Goal: Answer question/provide support

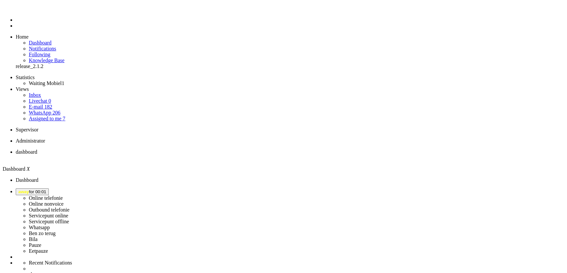
click at [46, 190] on span "away for 00:01" at bounding box center [32, 192] width 28 height 5
click at [63, 195] on label "Online telefonie" at bounding box center [46, 198] width 34 height 6
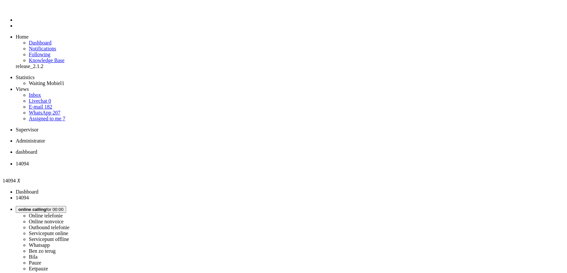
type input "[PHONE_NUMBER]"
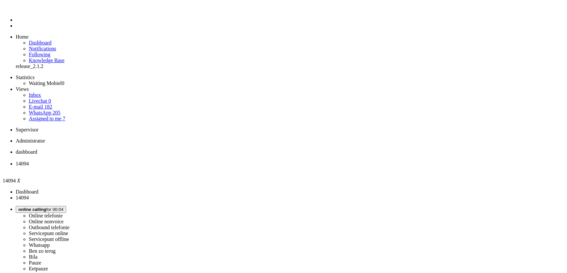
click at [0, 0] on icon at bounding box center [0, 0] width 0 height 0
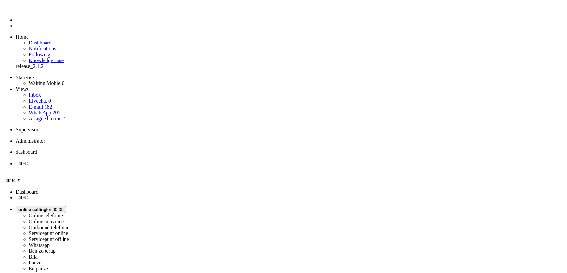
click at [189, 167] on div "Close tab" at bounding box center [290, 170] width 549 height 6
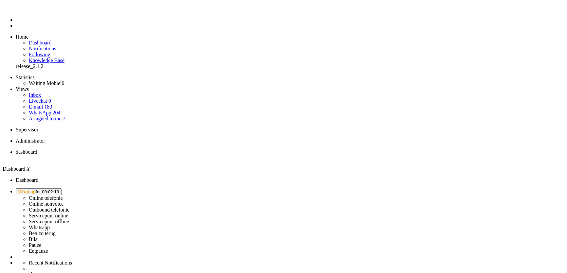
click at [502, 189] on li "Online telefonie Online nonvoice Outbound telefonie Servicepunt online Servicep…" at bounding box center [290, 222] width 549 height 66
click at [59, 190] on span "Wrap up for 00:02:13" at bounding box center [38, 192] width 41 height 5
click at [63, 195] on label "Online telefonie" at bounding box center [46, 198] width 34 height 6
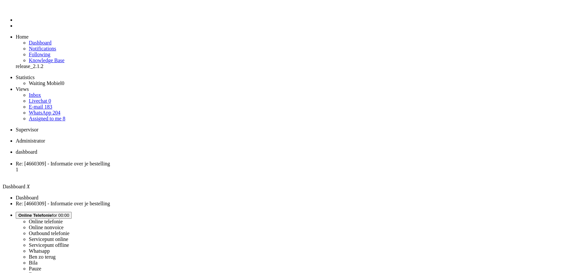
click at [110, 161] on span "Re: [4660309] - Informatie over je bestelling" at bounding box center [63, 164] width 94 height 6
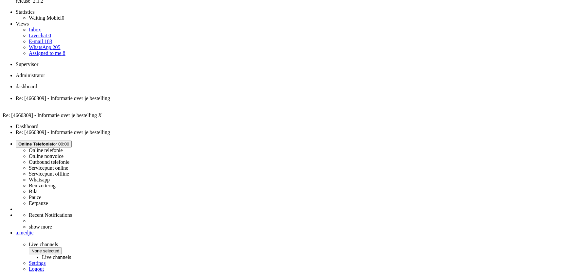
scroll to position [149, 0]
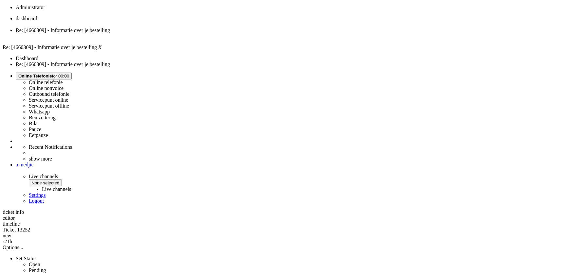
scroll to position [0, 0]
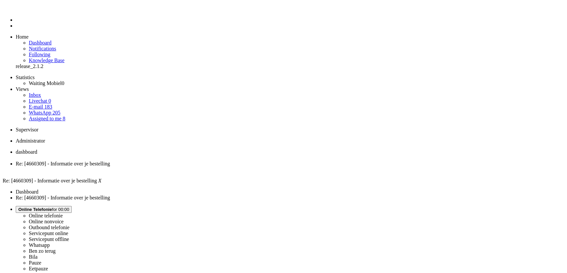
click at [190, 167] on div "Close tab" at bounding box center [290, 170] width 549 height 6
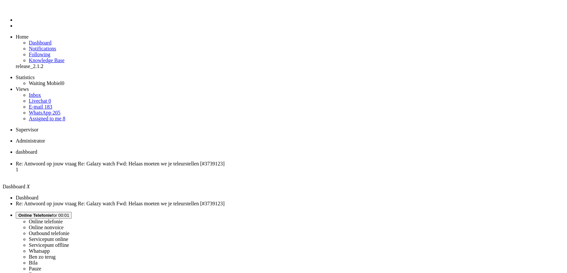
click at [165, 161] on span "Re: Antwoord op jouw vraag Re: Galazy watch Fwd: Helaas moeten we je teleurstel…" at bounding box center [120, 164] width 209 height 6
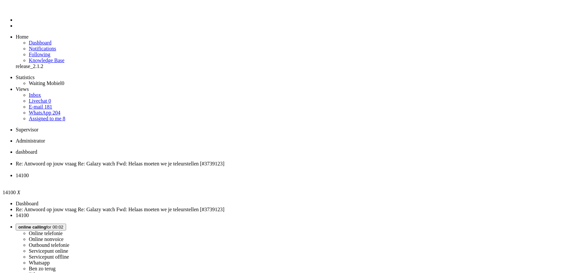
click at [245, 173] on li "14100" at bounding box center [292, 179] width 553 height 12
click at [246, 179] on div "Close tab" at bounding box center [292, 182] width 553 height 6
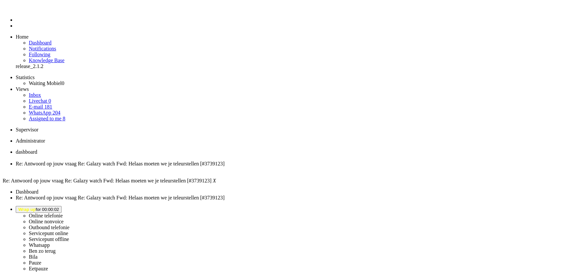
click at [59, 207] on span "Wrap up for 00:00:02" at bounding box center [38, 209] width 41 height 5
click at [63, 213] on label "Online telefonie" at bounding box center [46, 216] width 34 height 6
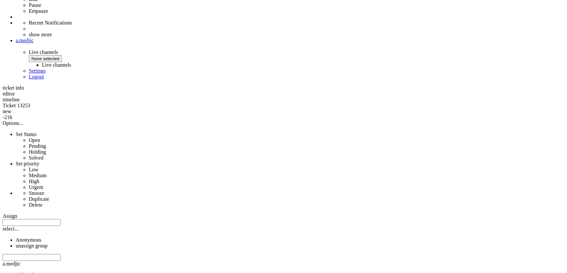
scroll to position [268, 0]
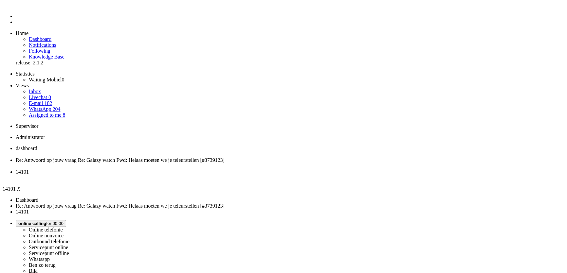
scroll to position [6, 0]
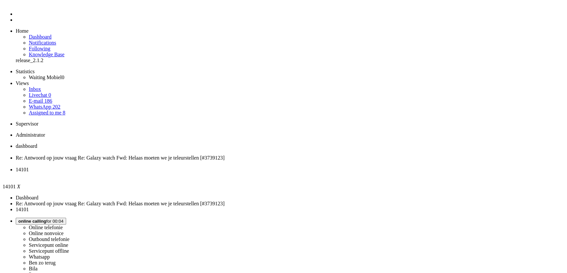
click at [65, 110] on link "Assigned to me 8" at bounding box center [47, 113] width 37 height 6
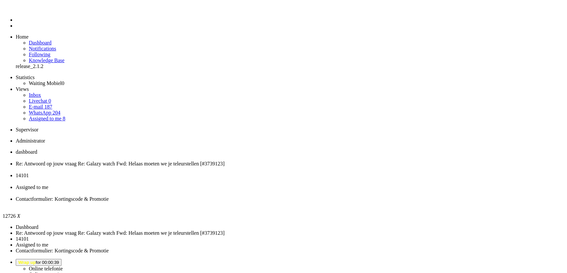
click at [48, 185] on span "Assigned to me" at bounding box center [32, 188] width 33 height 6
click at [29, 173] on span "14101" at bounding box center [22, 176] width 13 height 6
click at [109, 196] on span "Contactformulier: Kortingscode & Promotie" at bounding box center [62, 199] width 93 height 6
click at [29, 173] on span "14101" at bounding box center [22, 176] width 13 height 6
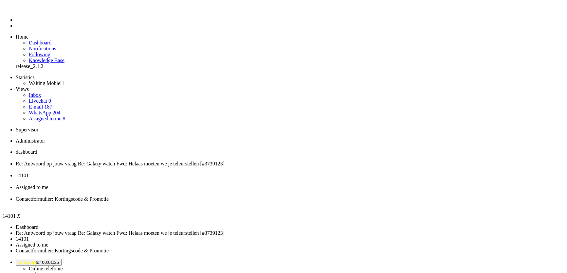
click at [246, 179] on div "Close tab" at bounding box center [290, 182] width 549 height 6
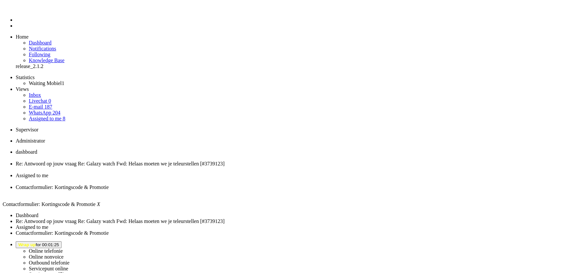
click at [183, 161] on span "Re: Antwoord op jouw vraag Re: Galazy watch Fwd: Helaas moeten we je teleurstel…" at bounding box center [120, 164] width 209 height 6
click at [219, 173] on li "Assigned to me" at bounding box center [290, 179] width 549 height 12
click at [109, 185] on span "Contactformulier: Kortingscode & Promotie" at bounding box center [62, 188] width 93 height 6
click at [245, 179] on div "Close tab" at bounding box center [290, 182] width 549 height 6
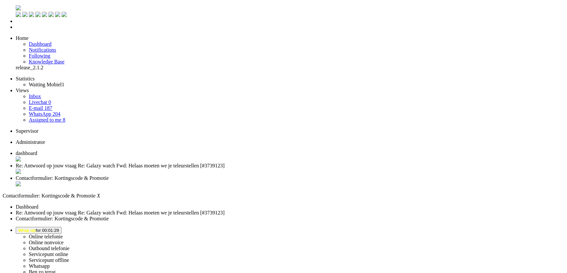
click at [59, 228] on span "Wrap up for 00:01:29" at bounding box center [38, 230] width 41 height 5
click at [64, 240] on label "Online nonvoice" at bounding box center [46, 243] width 35 height 6
copy div "4558595"
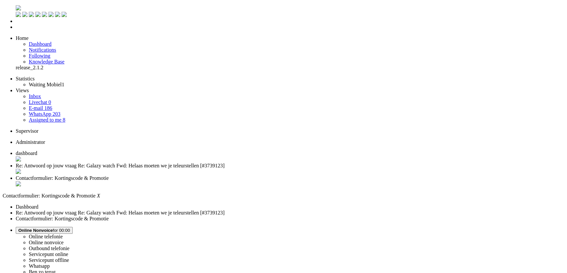
drag, startPoint x: 40, startPoint y: 1168, endPoint x: 7, endPoint y: 1166, distance: 33.7
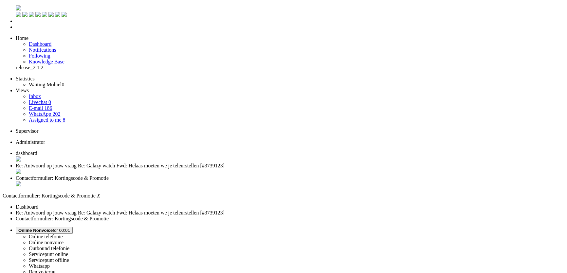
drag, startPoint x: 7, startPoint y: 1168, endPoint x: 40, endPoint y: 1168, distance: 33.1
copy strong "AMBNQRBM27"
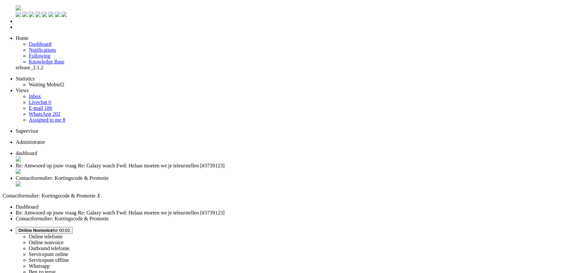
click at [244, 181] on div "Close tab" at bounding box center [290, 184] width 549 height 7
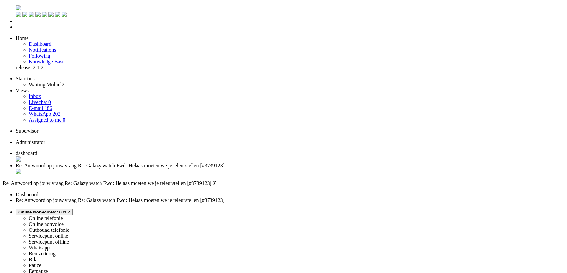
click at [53, 210] on span "Online Nonvoice" at bounding box center [35, 212] width 34 height 5
click at [56, 251] on label "Ben zo terug" at bounding box center [42, 254] width 27 height 6
click at [64, 209] on button "Ben zo terug for 00:02" at bounding box center [40, 212] width 49 height 7
click at [63, 216] on label "Online telefonie" at bounding box center [46, 219] width 34 height 6
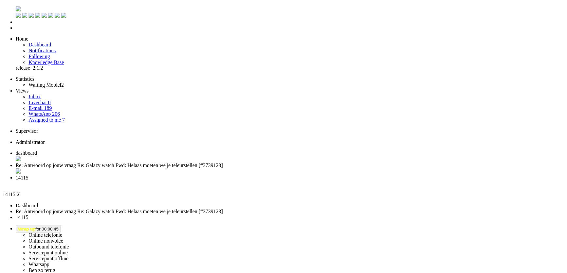
scroll to position [89, 0]
click at [244, 181] on div "Close tab" at bounding box center [292, 184] width 553 height 6
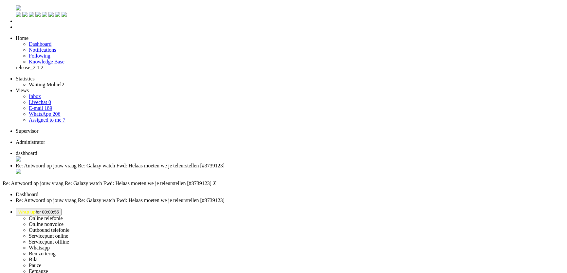
click at [0, 0] on div "Result Ticket Status updated." at bounding box center [0, 0] width 0 height 0
click at [0, 0] on icon at bounding box center [0, 0] width 0 height 0
click at [37, 151] on span "dashboard" at bounding box center [27, 154] width 22 height 6
click at [16, 24] on li "Dashboard menu" at bounding box center [290, 21] width 549 height 6
click at [47, 41] on span "Dashboard" at bounding box center [40, 44] width 23 height 6
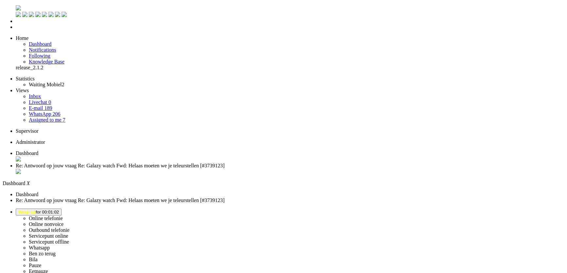
click at [494, 209] on li "Online telefonie Online nonvoice Outbound telefonie Servicepunt online Servicep…" at bounding box center [290, 242] width 549 height 66
click at [59, 210] on span "Wrap up for 00:02:15" at bounding box center [38, 212] width 41 height 5
click at [63, 216] on label "Online telefonie" at bounding box center [46, 219] width 34 height 6
click at [16, 30] on li "Tickets menu" at bounding box center [290, 27] width 549 height 6
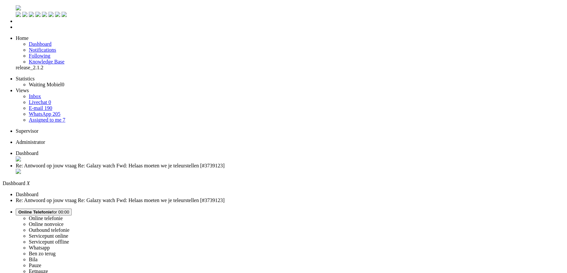
click at [157, 163] on span "Re: Antwoord op jouw vraag Re: Galazy watch Fwd: Helaas moeten we je teleurstel…" at bounding box center [120, 166] width 209 height 6
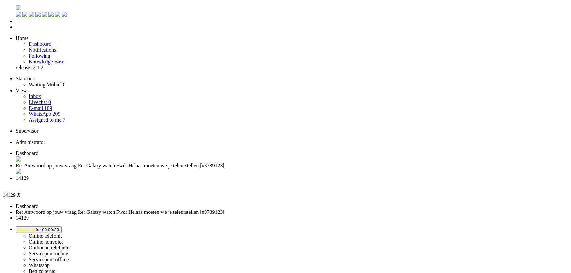
click at [246, 181] on div "Close tab" at bounding box center [292, 184] width 553 height 6
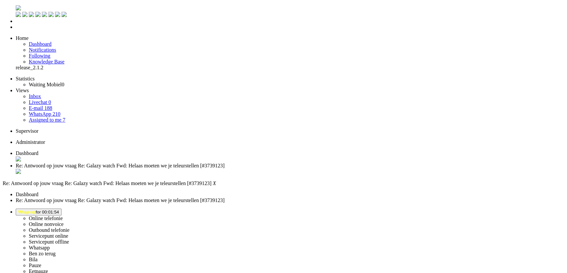
click at [496, 209] on li "Online telefonie Online nonvoice Outbound telefonie Servicepunt online Servicep…" at bounding box center [290, 242] width 549 height 66
click at [494, 209] on li "Online telefonie Online nonvoice Outbound telefonie Servicepunt online Servicep…" at bounding box center [290, 242] width 549 height 66
click at [59, 210] on span "Wrap up for 00:01:54" at bounding box center [38, 212] width 41 height 5
click at [63, 216] on label "Online telefonie" at bounding box center [46, 219] width 34 height 6
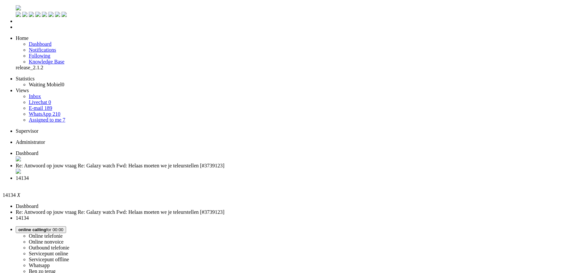
click at [36, 228] on span "Wrap up" at bounding box center [26, 230] width 17 height 5
click at [64, 239] on label "Online nonvoice" at bounding box center [46, 242] width 35 height 6
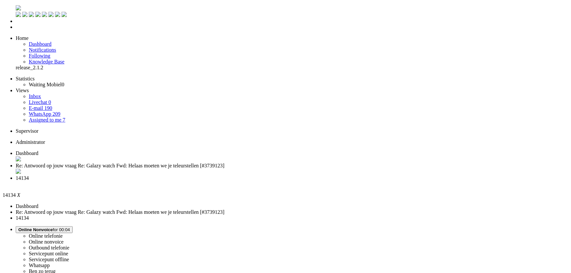
click at [53, 228] on span "Online Nonvoice" at bounding box center [35, 230] width 34 height 5
click at [63, 233] on label "Online telefonie" at bounding box center [46, 236] width 34 height 6
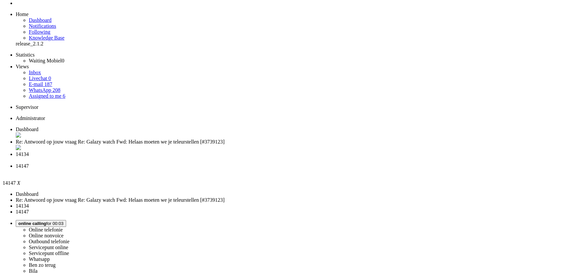
scroll to position [59, 0]
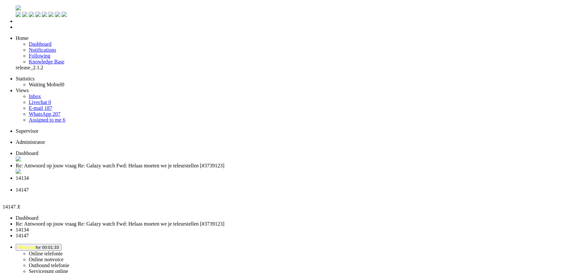
click at [299, 193] on div "Close tab" at bounding box center [292, 196] width 553 height 6
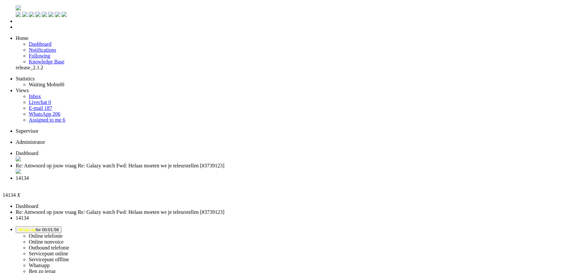
click at [59, 228] on span "Wrap up for 00:01:56" at bounding box center [38, 230] width 41 height 5
click at [63, 233] on label "Online telefonie" at bounding box center [46, 236] width 34 height 6
click at [246, 181] on div "Close tab" at bounding box center [292, 184] width 553 height 7
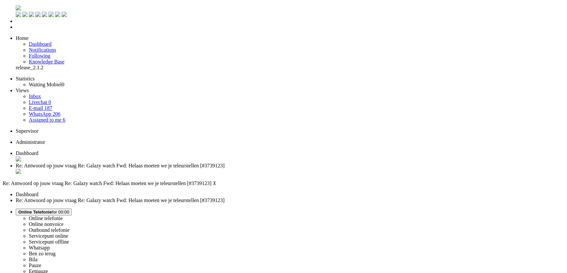
click at [0, 0] on div "Contactredenen is required but not filled in." at bounding box center [0, 0] width 0 height 0
select select
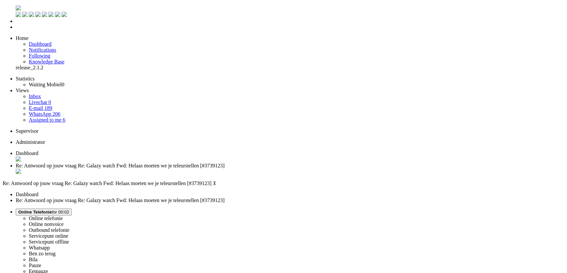
select select
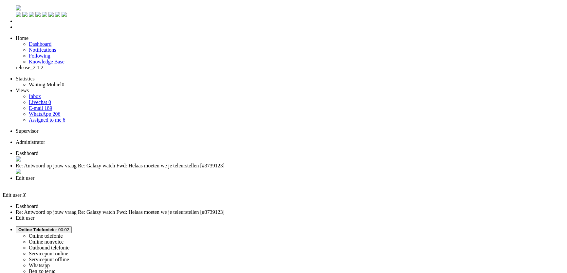
select select "browser"
type input "a.medjic@mobiel.nl"
type input "+31600000000"
select select "en"
select select "nl_NL"
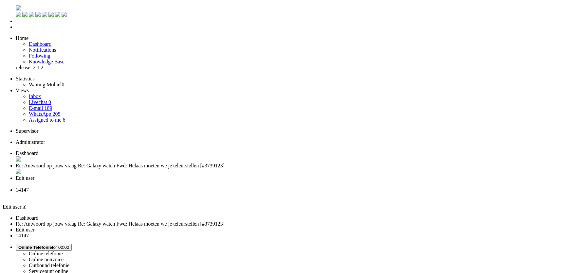
click at [29, 187] on span "14147" at bounding box center [22, 190] width 13 height 6
click at [303, 187] on li "14147" at bounding box center [292, 193] width 553 height 12
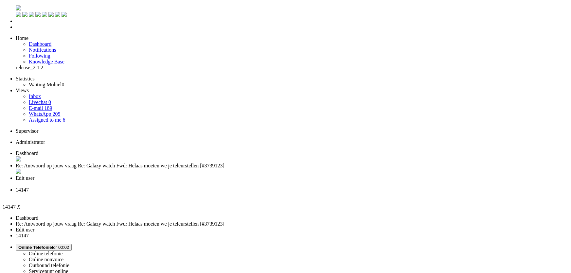
click at [301, 193] on div "Close tab" at bounding box center [292, 196] width 553 height 6
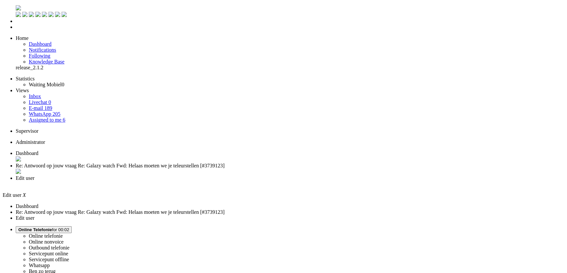
click at [244, 181] on div "Close tab" at bounding box center [290, 184] width 549 height 6
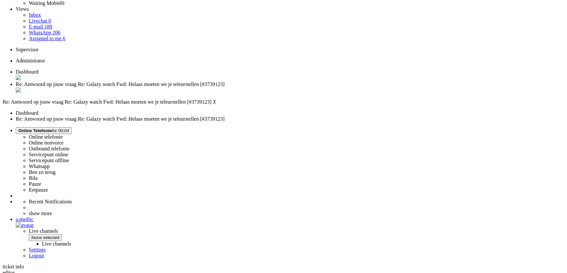
scroll to position [89, 0]
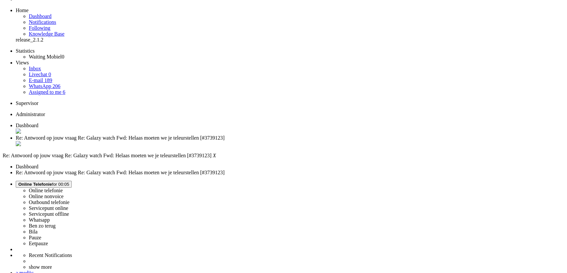
scroll to position [0, 0]
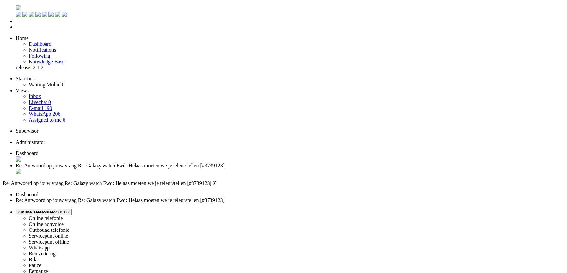
click at [190, 169] on div "Close tab" at bounding box center [290, 172] width 549 height 7
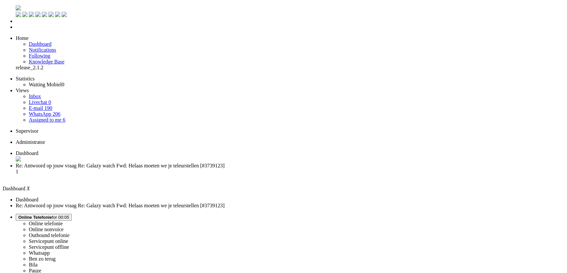
click at [169, 163] on li "Re: Antwoord op jouw vraag Re: Galazy watch Fwd: Helaas moeten we je teleurstel…" at bounding box center [290, 172] width 549 height 18
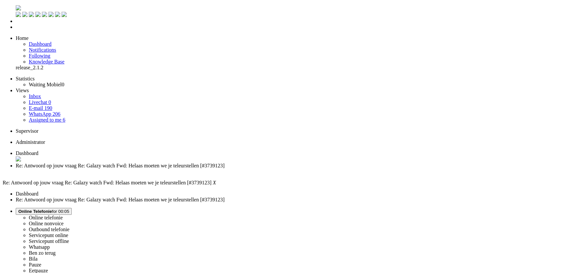
click at [69, 209] on span "Online Telefonie for 00:05" at bounding box center [43, 211] width 51 height 5
click at [50, 245] on label "Whatsapp" at bounding box center [39, 248] width 21 height 6
click at [188, 169] on div "Close tab" at bounding box center [290, 172] width 549 height 6
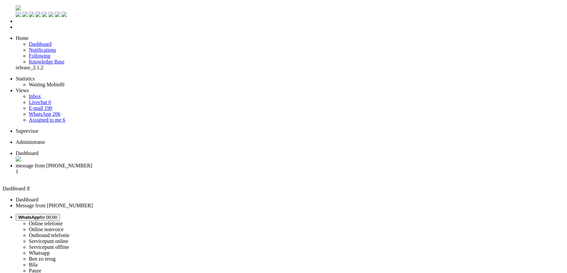
click at [92, 163] on span "message from +31630987292" at bounding box center [54, 166] width 77 height 6
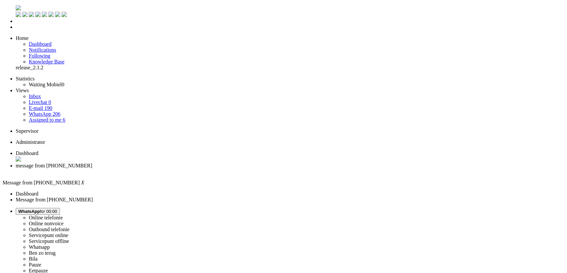
click at [57, 209] on span "WhatsApp for 00:00" at bounding box center [37, 211] width 39 height 5
click at [64, 221] on label "Online nonvoice" at bounding box center [46, 224] width 35 height 6
copy div "4647281"
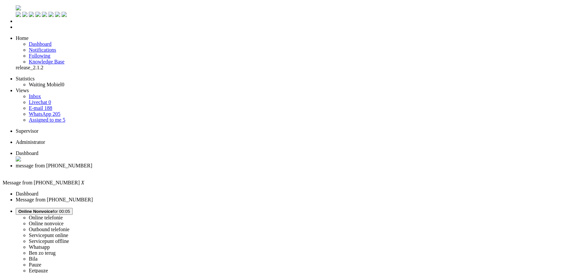
click at [474, 208] on li "Online telefonie Online nonvoice Outbound telefonie Servicepunt online Servicep…" at bounding box center [290, 241] width 549 height 66
click at [73, 208] on button "Online Nonvoice for 00:05" at bounding box center [44, 211] width 57 height 7
click at [63, 215] on label "Online telefonie" at bounding box center [46, 218] width 34 height 6
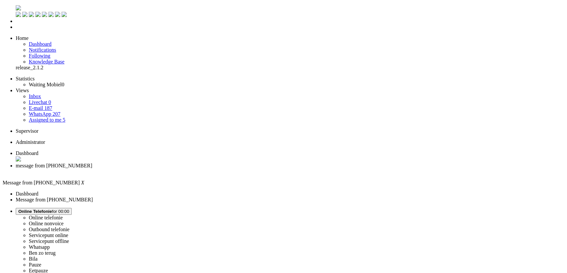
click at [188, 169] on div "Close tab" at bounding box center [290, 172] width 549 height 6
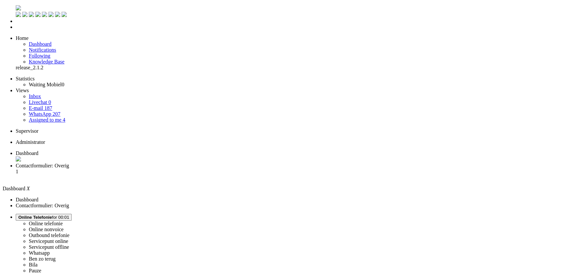
click at [172, 163] on li "Contactformulier: Overig 1" at bounding box center [290, 172] width 549 height 18
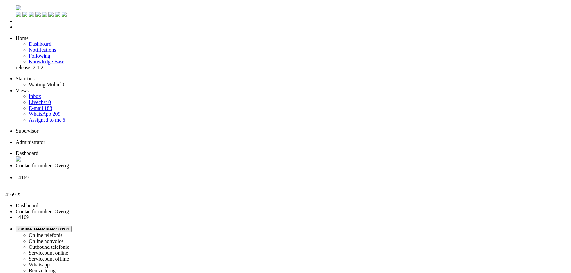
click at [0, 0] on icon at bounding box center [0, 0] width 0 height 0
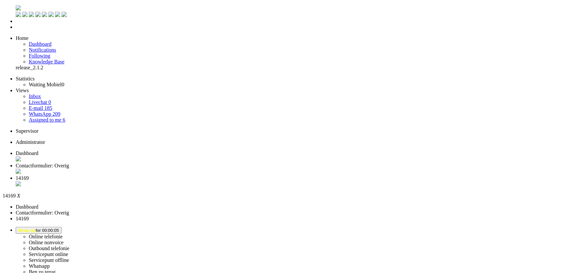
click at [16, 8] on img "Omnidesk" at bounding box center [18, 7] width 5 height 5
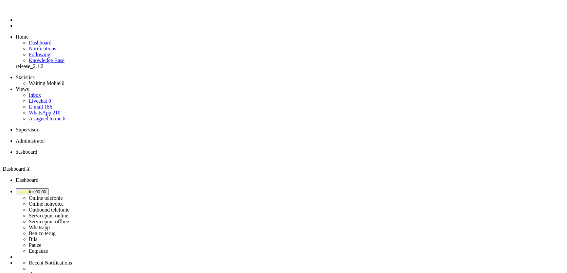
click at [164, 149] on ul "dashboard" at bounding box center [284, 155] width 562 height 12
click at [46, 190] on span "away for 00:00" at bounding box center [32, 192] width 28 height 5
click at [63, 195] on label "Online telefonie" at bounding box center [46, 198] width 34 height 6
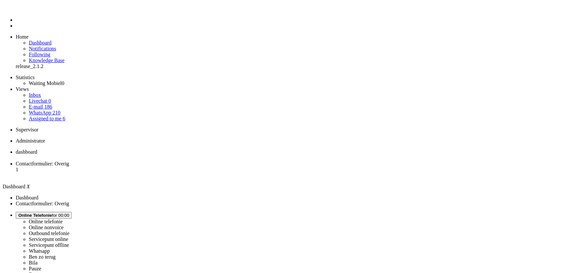
click at [69, 161] on span "Contactformulier: Overig" at bounding box center [42, 164] width 53 height 6
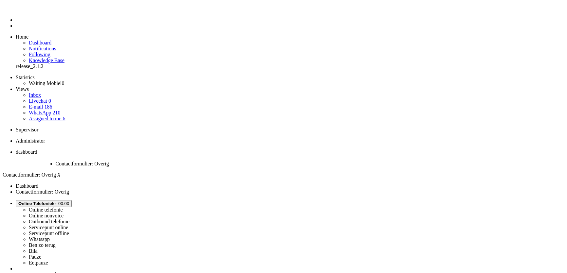
click at [109, 161] on span "Contactformulier: Overig" at bounding box center [82, 164] width 53 height 6
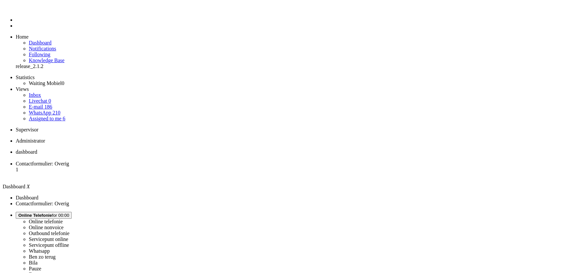
click at [69, 161] on span "Contactformulier: Overig" at bounding box center [42, 164] width 53 height 6
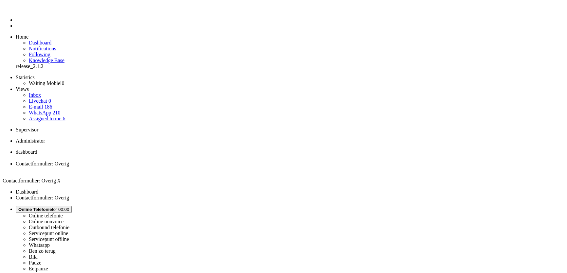
click at [69, 207] on span "Online Telefonie for 00:00" at bounding box center [43, 209] width 51 height 5
select select
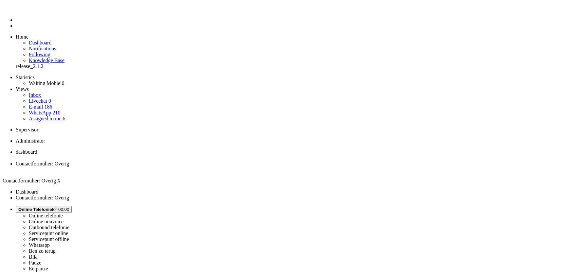
select select
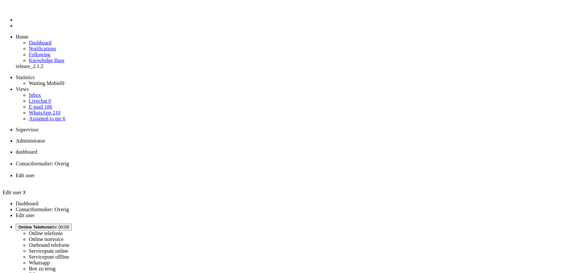
select select "browser"
type input "a.medjic@mobiel.nl"
type input "+31600000000"
select select "en"
select select "nl_NL"
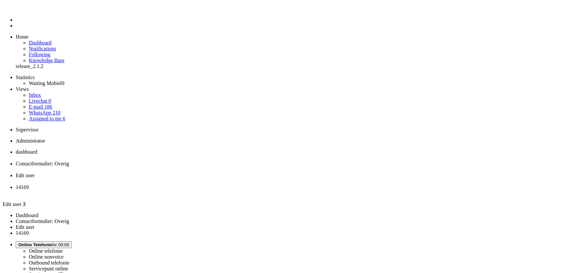
click at [280, 185] on li "14169" at bounding box center [290, 191] width 549 height 12
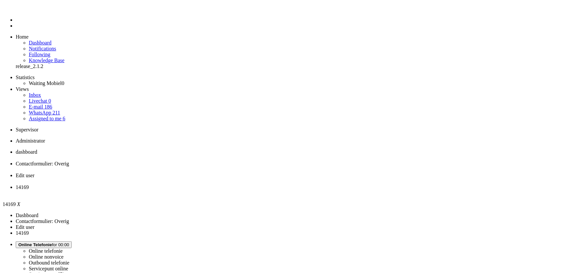
click at [299, 191] on div "Close tab" at bounding box center [292, 194] width 553 height 6
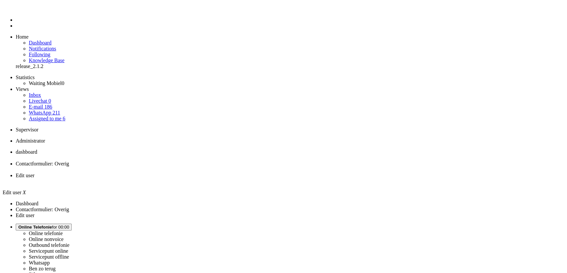
click at [245, 179] on div "Close tab" at bounding box center [290, 182] width 549 height 6
click at [59, 225] on span "Wrap up for 00:00:02" at bounding box center [38, 227] width 41 height 5
click at [16, 10] on img "Omnidesk" at bounding box center [21, 10] width 11 height 0
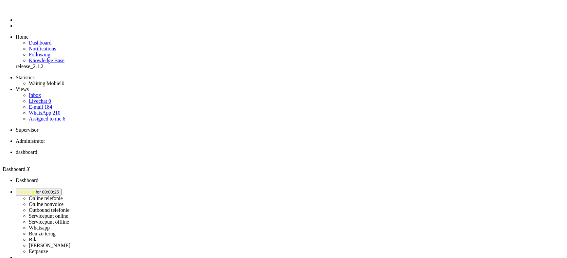
click at [62, 189] on button "Wrap up for 00:00:25" at bounding box center [39, 192] width 46 height 7
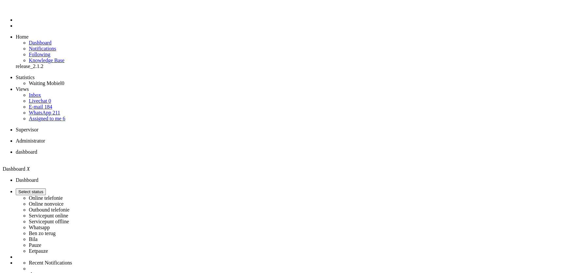
click at [43, 190] on b "button" at bounding box center [43, 192] width 0 height 5
click at [63, 195] on label "Online telefonie" at bounding box center [46, 198] width 34 height 6
click at [46, 190] on span "away for 00:00" at bounding box center [32, 192] width 28 height 5
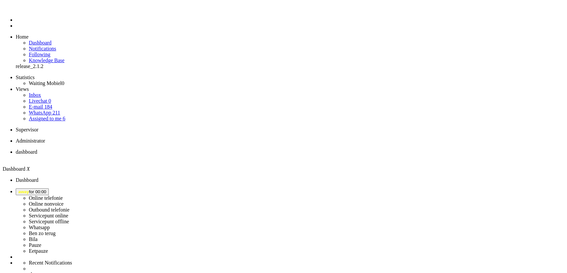
click at [63, 195] on label "Online telefonie" at bounding box center [46, 198] width 34 height 6
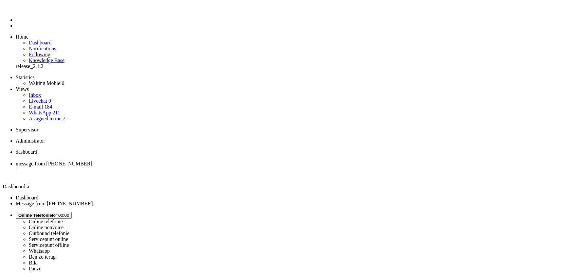
click at [92, 161] on span "message from +31682928220" at bounding box center [54, 164] width 77 height 6
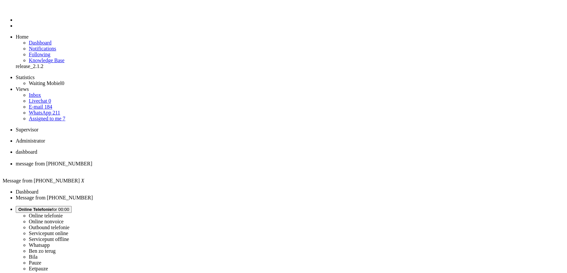
click at [190, 167] on div "Close tab" at bounding box center [290, 170] width 549 height 6
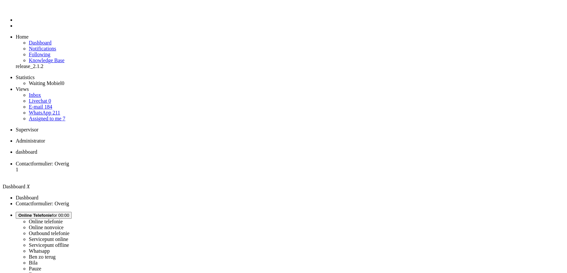
click at [69, 161] on span "Contactformulier: Overig" at bounding box center [42, 164] width 53 height 6
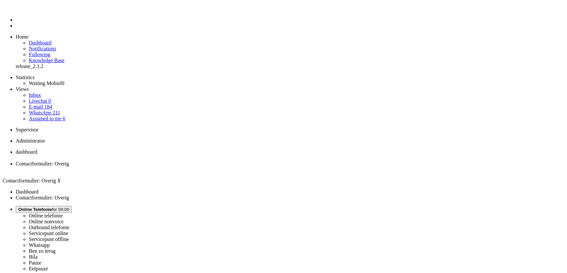
click at [37, 149] on span "dashboard" at bounding box center [27, 152] width 22 height 6
click at [69, 161] on span "Contactformulier: Overig" at bounding box center [42, 164] width 53 height 6
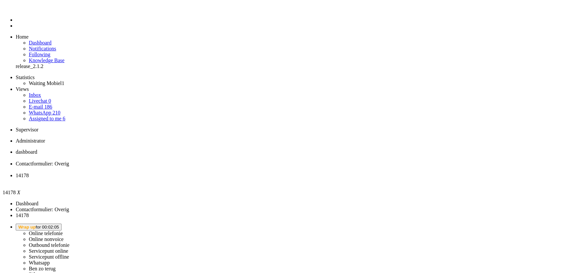
click at [244, 173] on li "14178" at bounding box center [290, 179] width 549 height 12
click at [246, 179] on div "Close tab" at bounding box center [290, 182] width 549 height 6
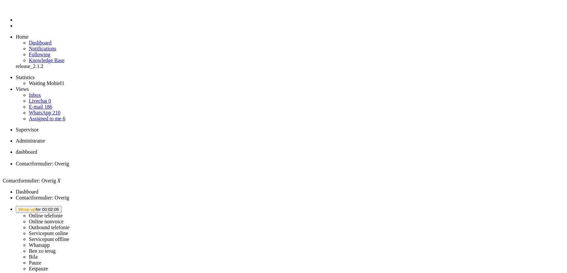
click at [117, 149] on li "dashboard" at bounding box center [290, 155] width 549 height 12
click at [62, 206] on button "Wrap up for 00:02:12" at bounding box center [39, 209] width 46 height 7
click at [63, 213] on label "Online telefonie" at bounding box center [46, 216] width 34 height 6
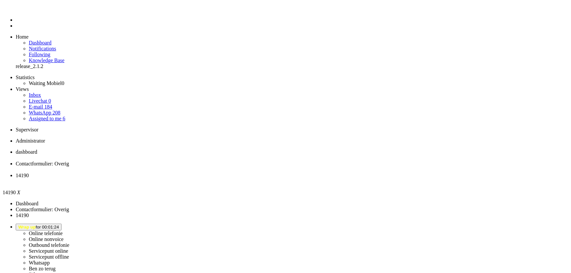
click at [62, 224] on button "Wrap up for 00:02:27" at bounding box center [39, 227] width 46 height 7
click at [63, 231] on label "Online telefonie" at bounding box center [46, 234] width 34 height 6
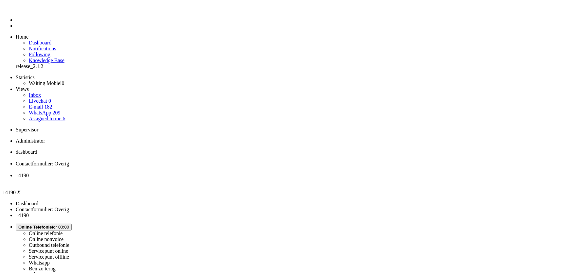
click at [247, 179] on div "Close tab" at bounding box center [292, 182] width 553 height 6
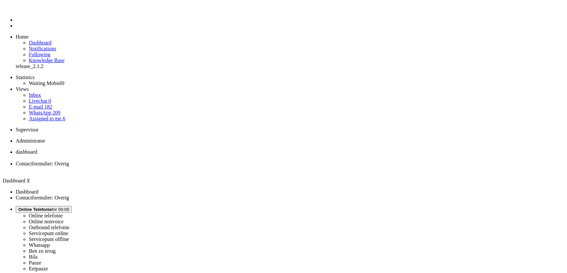
click at [286, 149] on ul "dashboard Contactformulier: Overig" at bounding box center [284, 161] width 562 height 24
click at [69, 161] on span "Contactformulier: Overig" at bounding box center [42, 164] width 53 height 6
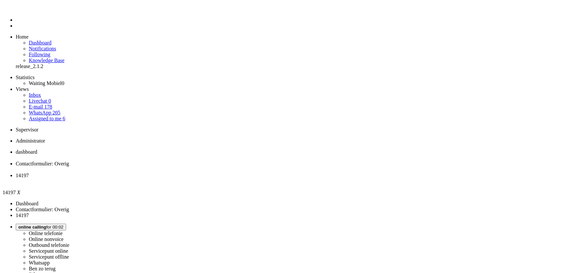
click at [244, 179] on div "Close tab" at bounding box center [292, 182] width 553 height 6
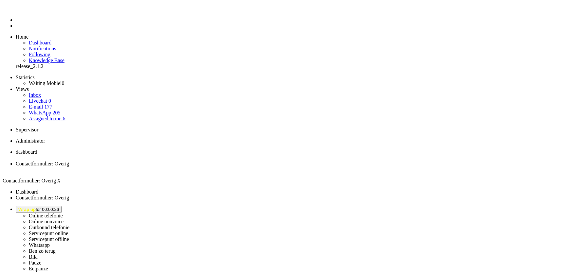
click at [126, 149] on li "dashboard" at bounding box center [290, 155] width 549 height 12
click at [16, 10] on img "Omnidesk" at bounding box center [21, 10] width 11 height 0
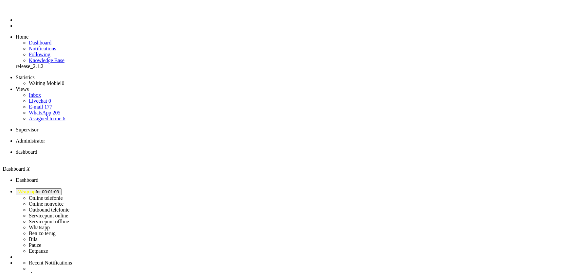
click at [62, 189] on button "Wrap up for 00:01:03" at bounding box center [39, 192] width 46 height 7
click at [63, 195] on label "Online telefonie" at bounding box center [46, 198] width 34 height 6
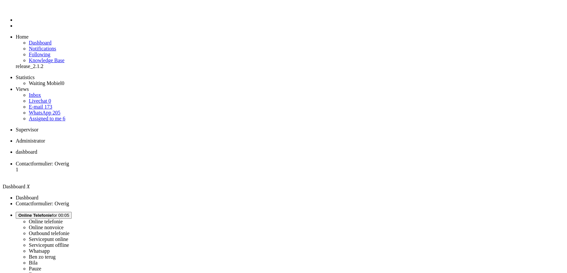
click at [69, 161] on span "Contactformulier: Overig" at bounding box center [42, 164] width 53 height 6
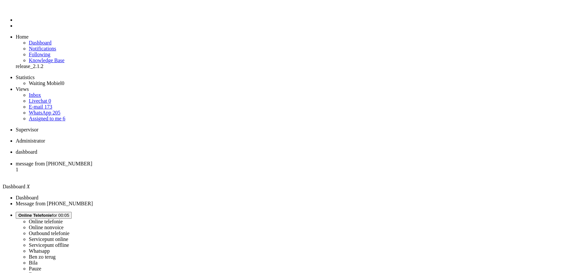
click at [92, 161] on span "message from [PHONE_NUMBER]" at bounding box center [54, 164] width 77 height 6
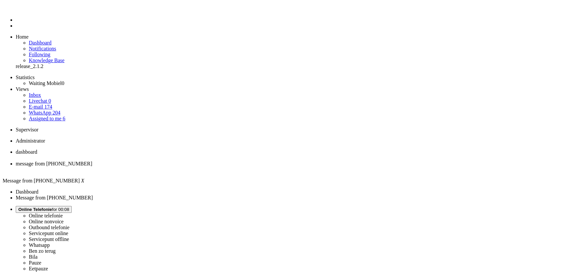
click at [188, 167] on div "Close tab" at bounding box center [290, 170] width 549 height 6
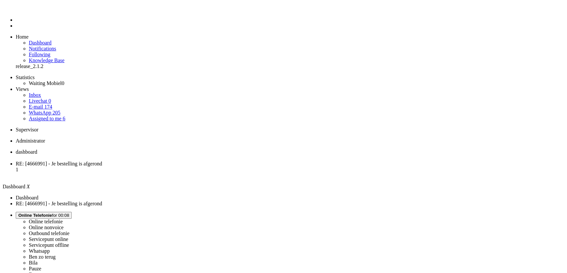
click at [173, 161] on li "RE: [4666991] - Je bestelling is afgerond 1" at bounding box center [290, 170] width 549 height 18
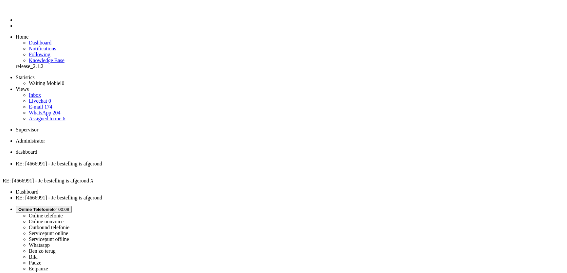
click at [37, 149] on span "dashboard" at bounding box center [27, 152] width 22 height 6
click at [102, 161] on span "RE: [4666991] - Je bestelling is afgerond" at bounding box center [59, 164] width 86 height 6
click at [56, 110] on link "WhatsApp 204" at bounding box center [44, 113] width 31 height 6
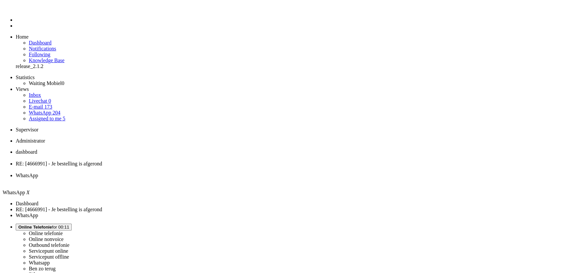
paste input "4666991"
type input "4666991"
click at [102, 161] on span "RE: [4666991] - Je bestelling is afgerond" at bounding box center [59, 164] width 86 height 6
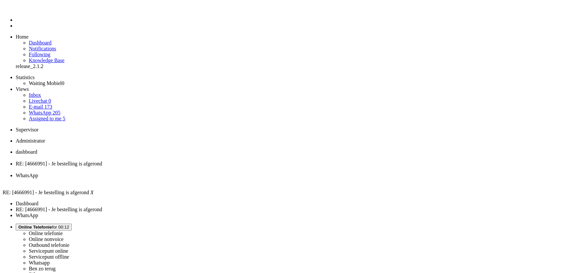
copy div "Jan"
drag, startPoint x: 21, startPoint y: 1173, endPoint x: 62, endPoint y: 1174, distance: 40.6
drag, startPoint x: 61, startPoint y: 1175, endPoint x: 20, endPoint y: 1174, distance: 40.3
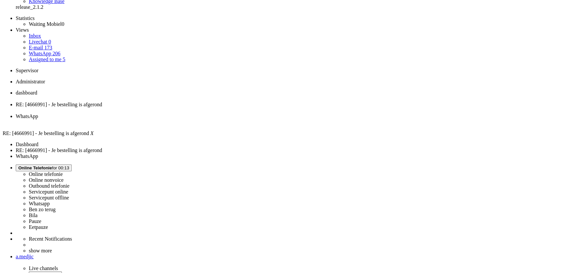
scroll to position [89, 0]
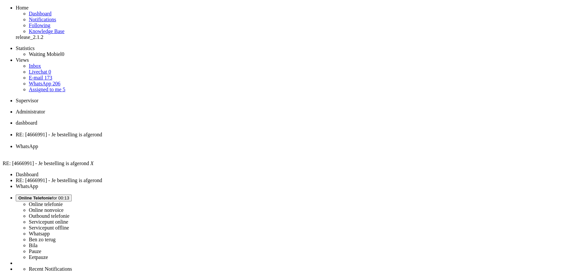
scroll to position [0, 0]
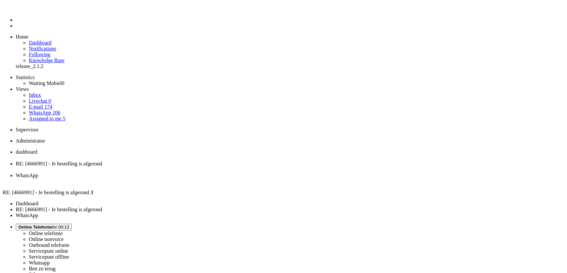
click at [188, 167] on div "Close tab" at bounding box center [290, 170] width 549 height 6
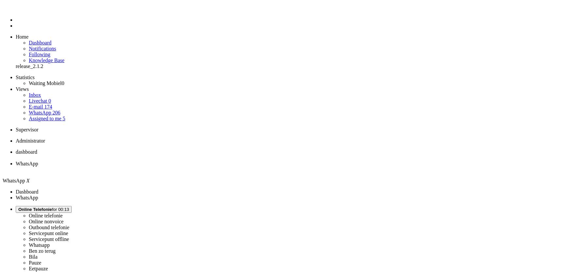
click at [188, 167] on div "Close tab" at bounding box center [292, 170] width 553 height 6
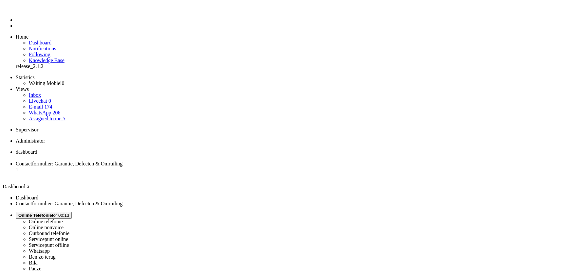
click at [174, 161] on li "Contactformulier: Garantie, Defecten & Omruiling 1" at bounding box center [290, 170] width 549 height 18
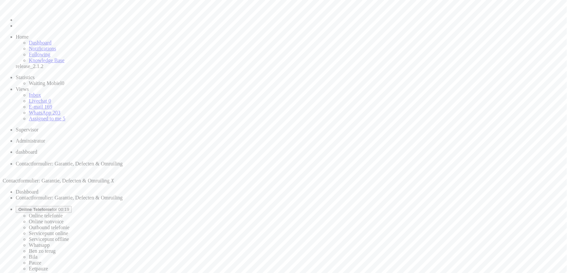
drag, startPoint x: 142, startPoint y: 234, endPoint x: 138, endPoint y: 234, distance: 4.3
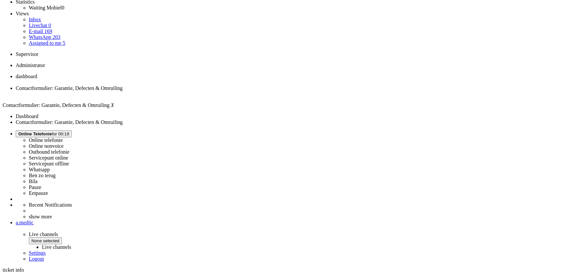
scroll to position [29, 0]
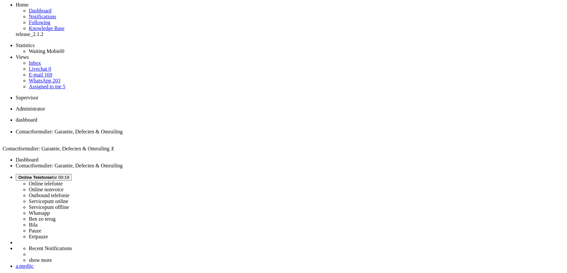
scroll to position [0, 0]
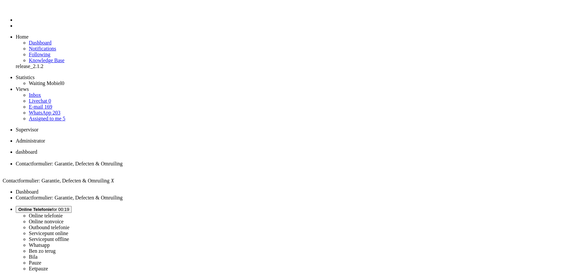
click at [187, 167] on div "Close tab" at bounding box center [290, 170] width 549 height 6
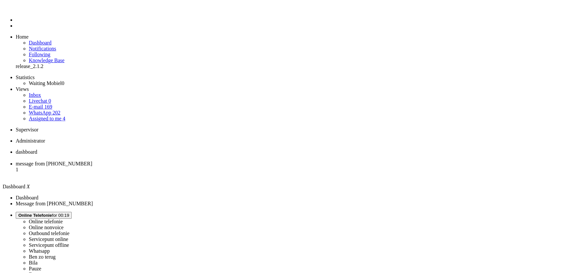
click at [92, 161] on span "message from +31683301067" at bounding box center [54, 164] width 77 height 6
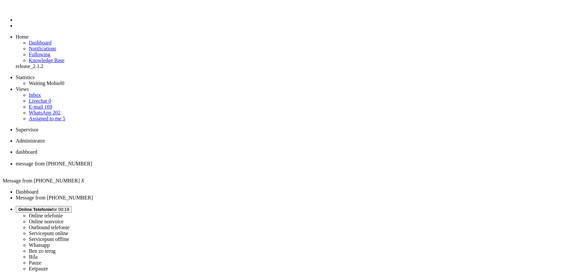
type input "reed"
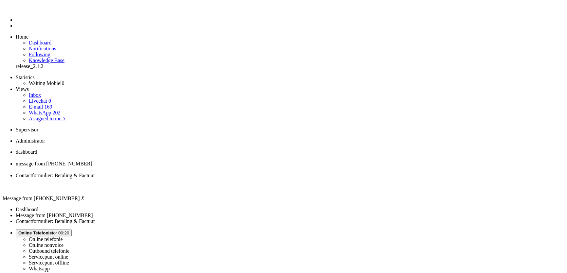
click at [189, 167] on div "Close tab" at bounding box center [290, 170] width 549 height 6
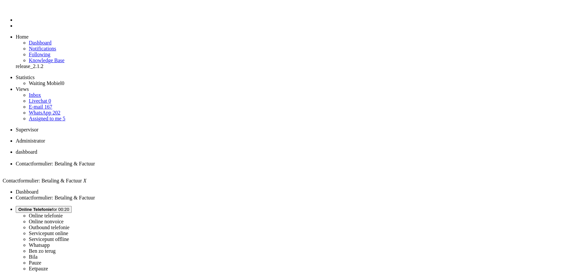
click at [189, 161] on li "Contactformulier: Betaling & Factuur" at bounding box center [290, 167] width 549 height 12
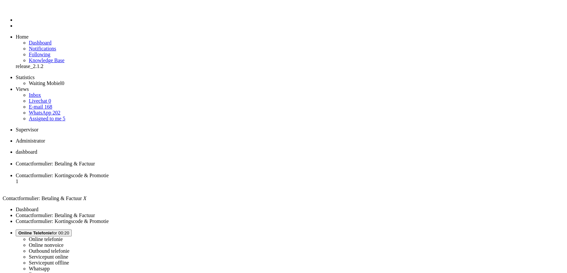
scroll to position [0, 0]
click at [188, 167] on div "Close tab" at bounding box center [290, 170] width 549 height 6
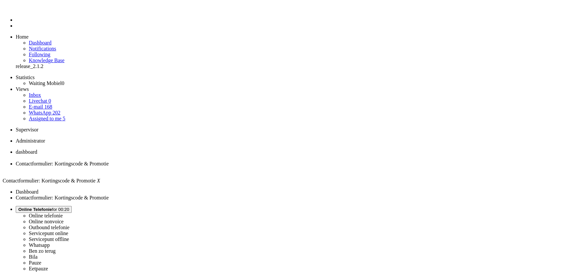
scroll to position [89, 0]
click at [0, 0] on div "Result Form field saved." at bounding box center [0, 0] width 0 height 0
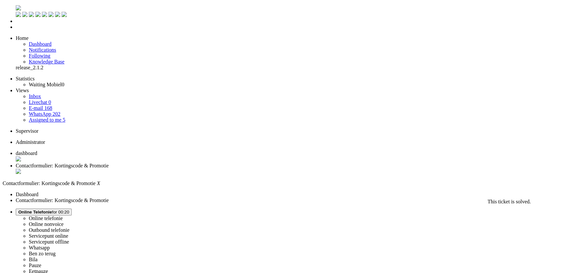
click at [187, 169] on div "Close tab" at bounding box center [290, 172] width 549 height 7
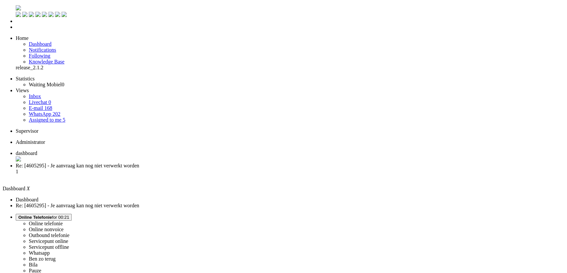
click at [139, 163] on span "Re: [4605295] - Je aanvraag kan nog niet verwerkt worden" at bounding box center [77, 166] width 123 height 6
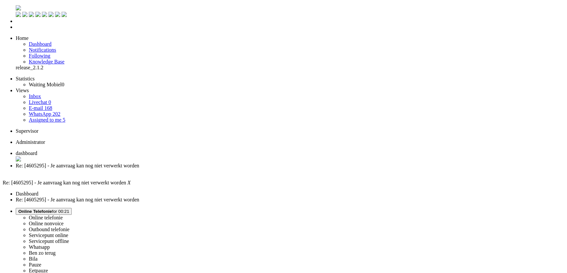
click at [37, 151] on span "dashboard" at bounding box center [27, 154] width 22 height 6
click at [139, 163] on span "Re: [4605295] - Je aanvraag kan nog niet verwerkt worden" at bounding box center [77, 166] width 123 height 6
click at [113, 151] on li "dashboard" at bounding box center [290, 157] width 549 height 12
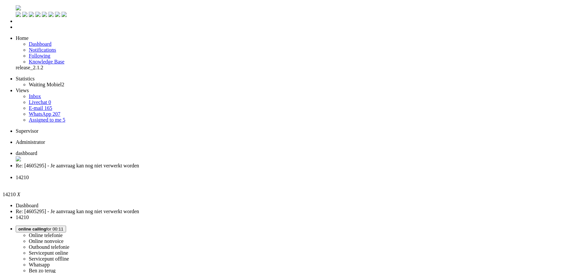
click at [245, 181] on div "Close tab" at bounding box center [292, 184] width 553 height 6
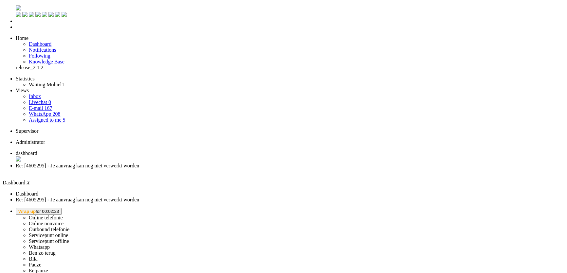
click at [139, 163] on span "Re: [4605295] - Je aanvraag kan nog niet verwerkt worden" at bounding box center [77, 166] width 123 height 6
click at [191, 169] on div "Close tab" at bounding box center [290, 172] width 549 height 6
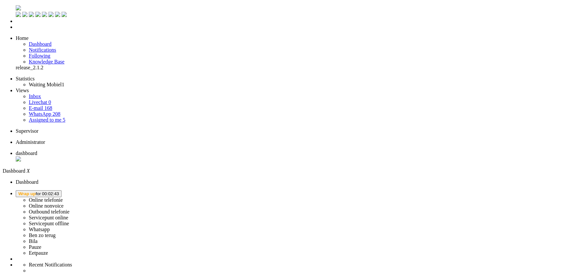
click at [59, 192] on span "Wrap up for 00:02:43" at bounding box center [38, 194] width 41 height 5
click at [48, 250] on label "Eetpauze" at bounding box center [38, 253] width 19 height 6
click at [57, 191] on button "Eetpauze for 00:30" at bounding box center [37, 194] width 42 height 7
click at [64, 203] on label "Online nonvoice" at bounding box center [46, 206] width 35 height 6
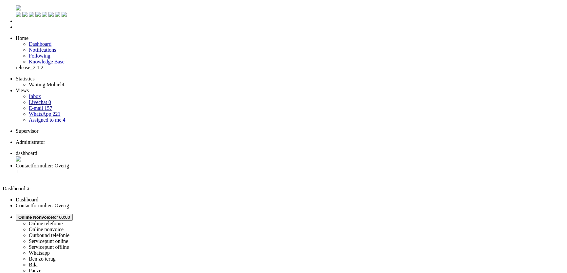
click at [177, 163] on li "Contactformulier: Overig 1" at bounding box center [290, 172] width 549 height 18
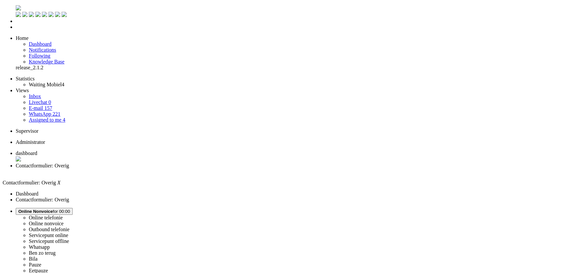
click at [37, 151] on span "dashboard" at bounding box center [27, 154] width 22 height 6
click at [70, 209] on span "Online Nonvoice for 00:00" at bounding box center [44, 211] width 52 height 5
click at [63, 215] on label "Online telefonie" at bounding box center [46, 218] width 34 height 6
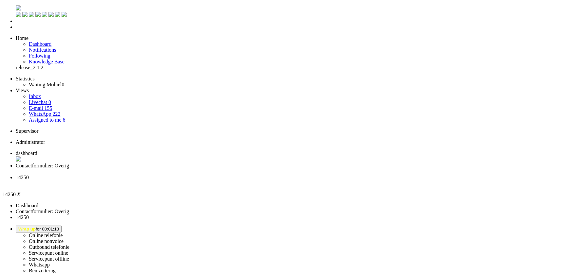
click at [62, 226] on button "Wrap up for 00:01:18" at bounding box center [39, 229] width 46 height 7
click at [63, 233] on label "Online telefonie" at bounding box center [46, 236] width 34 height 6
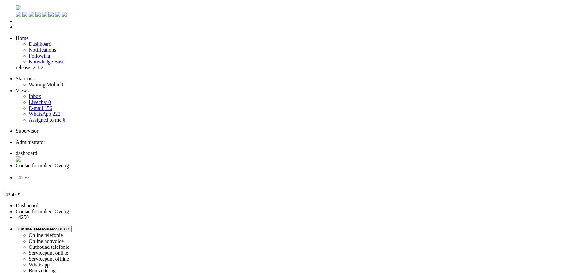
click at [243, 181] on div "Close tab" at bounding box center [290, 184] width 549 height 6
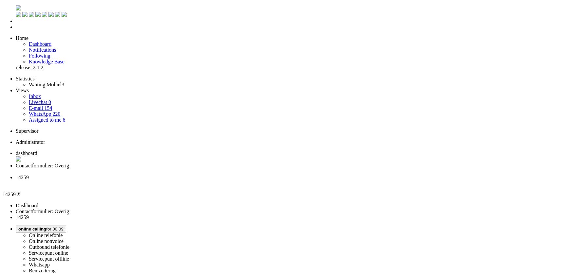
click at [59, 228] on span "Wrap up for 00:02:18" at bounding box center [38, 230] width 41 height 5
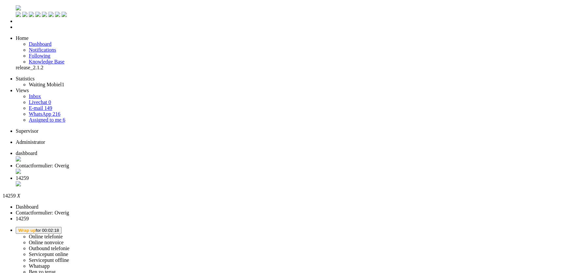
click at [64, 240] on label "Online nonvoice" at bounding box center [46, 243] width 35 height 6
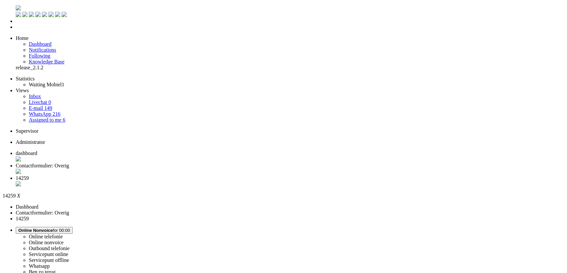
click at [29, 175] on span "14259" at bounding box center [22, 178] width 13 height 6
click at [243, 181] on div "Close tab" at bounding box center [290, 184] width 549 height 7
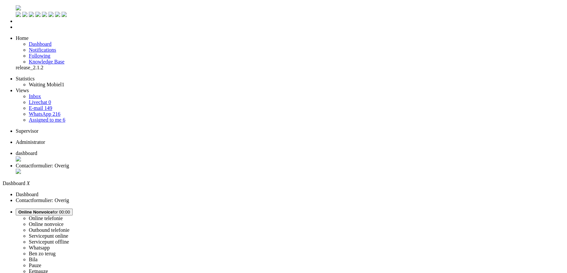
click at [69, 163] on span "Contactformulier: Overig" at bounding box center [42, 166] width 53 height 6
click at [228, 151] on ul "dashboard Contactformulier: Overig" at bounding box center [284, 163] width 562 height 25
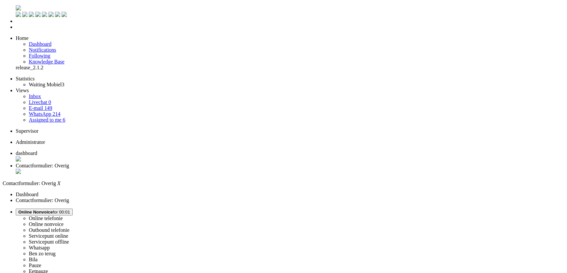
click at [70, 210] on span "Online Nonvoice for 00:01" at bounding box center [44, 212] width 52 height 5
click at [50, 245] on label "Whatsapp" at bounding box center [39, 248] width 21 height 6
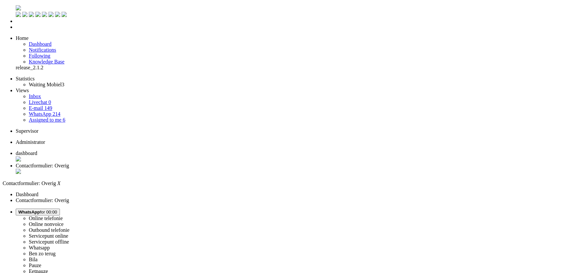
click at [52, 105] on link "E-mail 149" at bounding box center [41, 108] width 24 height 6
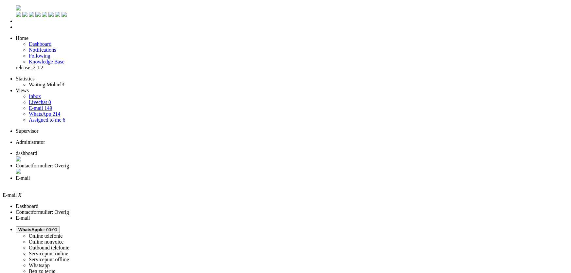
click at [60, 111] on link "WhatsApp 214" at bounding box center [44, 114] width 31 height 6
click at [164, 163] on li "Contactformulier: Overig" at bounding box center [290, 169] width 549 height 12
click at [191, 169] on div "Close tab" at bounding box center [290, 172] width 549 height 7
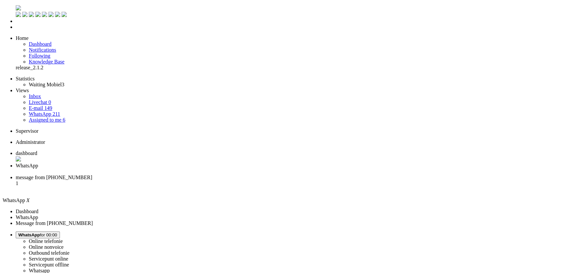
click at [191, 169] on div "Close tab" at bounding box center [290, 172] width 549 height 6
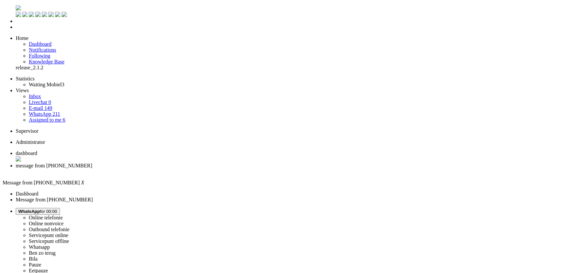
drag, startPoint x: 139, startPoint y: 81, endPoint x: 12, endPoint y: 5, distance: 148.2
click at [189, 169] on div "Close tab" at bounding box center [290, 172] width 549 height 6
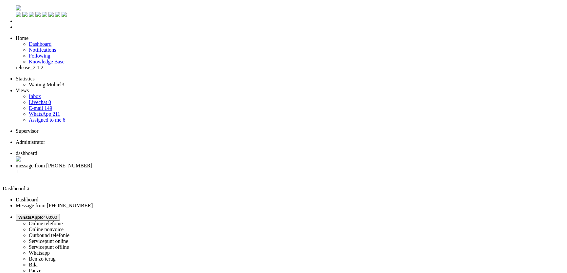
click at [92, 163] on span "message from +31643149307" at bounding box center [54, 166] width 77 height 6
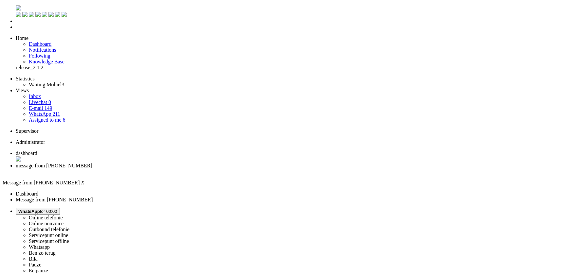
drag, startPoint x: 103, startPoint y: 1153, endPoint x: 106, endPoint y: 1149, distance: 4.9
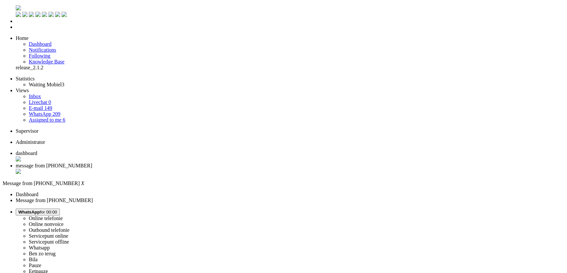
drag, startPoint x: 270, startPoint y: 1134, endPoint x: -12, endPoint y: 1137, distance: 282.2
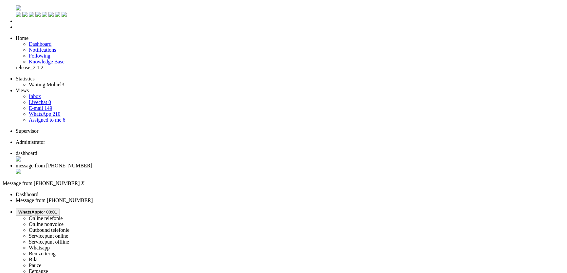
drag, startPoint x: 262, startPoint y: 1155, endPoint x: 135, endPoint y: 1125, distance: 131.2
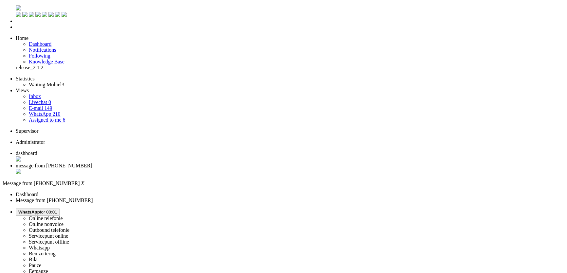
copy body "Graag gedaan! Mocht je nog andere vragen hebben dan hoor ik het graag. Ik wens …"
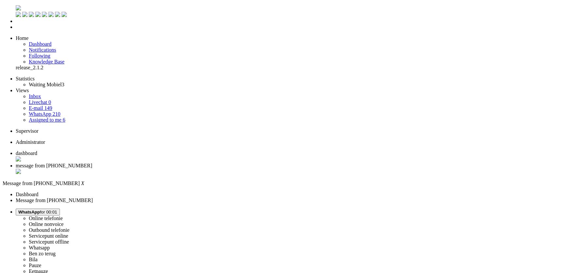
click at [186, 169] on div "Close tab" at bounding box center [290, 172] width 549 height 7
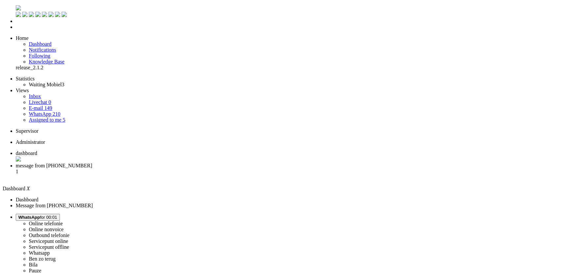
click at [92, 163] on span "message from +31681081181" at bounding box center [54, 166] width 77 height 6
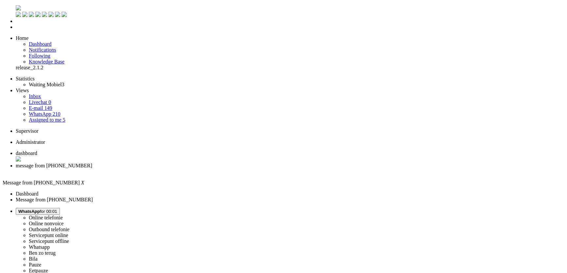
click at [37, 151] on span "dashboard" at bounding box center [27, 154] width 22 height 6
click at [165, 163] on li "message from +31681081181" at bounding box center [290, 169] width 549 height 12
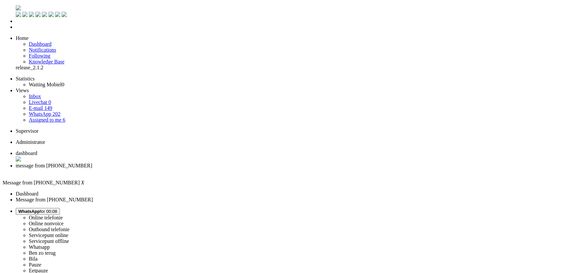
drag, startPoint x: 281, startPoint y: 228, endPoint x: 174, endPoint y: 215, distance: 107.5
copy div "Kunnen jullie controleren of deze wel goed is aangekomen bij ODIDO? Ik heb nog …"
click at [190, 169] on div "Close tab" at bounding box center [290, 172] width 549 height 6
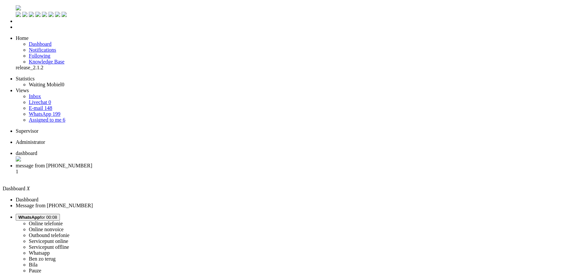
click at [159, 163] on li "message from +31685685100 1" at bounding box center [290, 172] width 549 height 18
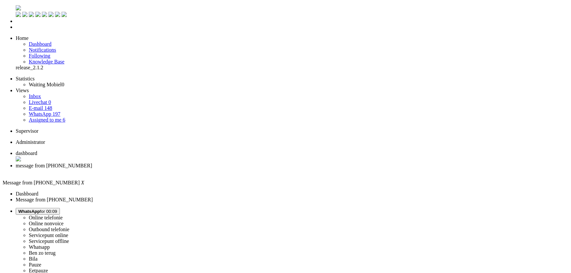
click at [188, 169] on div "Close tab" at bounding box center [292, 172] width 553 height 6
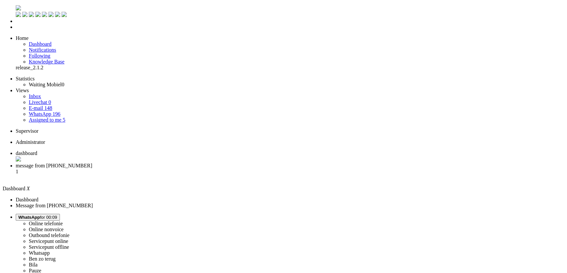
click at [92, 163] on span "message from +31687472564" at bounding box center [54, 166] width 77 height 6
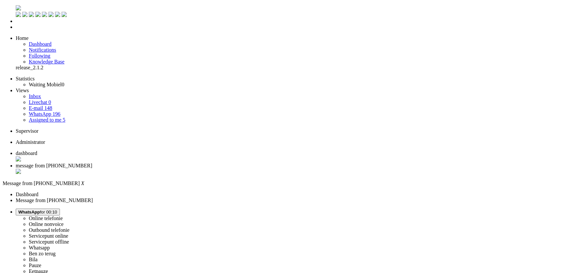
drag, startPoint x: 270, startPoint y: 171, endPoint x: 180, endPoint y: 129, distance: 99.1
copy div "Goedemorgen. Hebben jullie mijn bericht ontvangen? Customer +31687472564 • Time…"
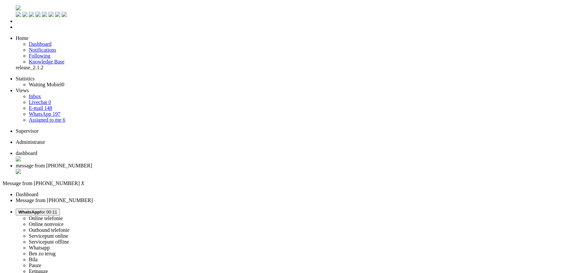
drag, startPoint x: 136, startPoint y: 1126, endPoint x: 88, endPoint y: 1121, distance: 48.7
drag, startPoint x: 157, startPoint y: 1125, endPoint x: 87, endPoint y: 1123, distance: 70.1
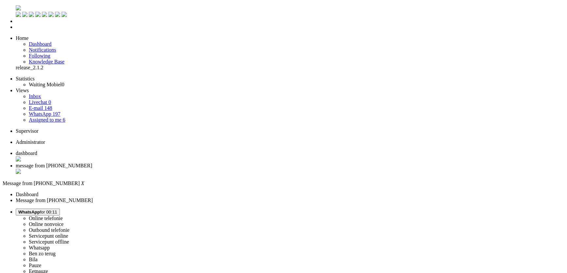
drag, startPoint x: 294, startPoint y: 1132, endPoint x: 294, endPoint y: 1125, distance: 7.2
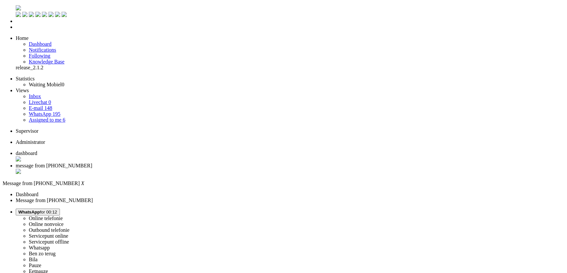
click at [189, 169] on div "Close tab" at bounding box center [290, 172] width 549 height 7
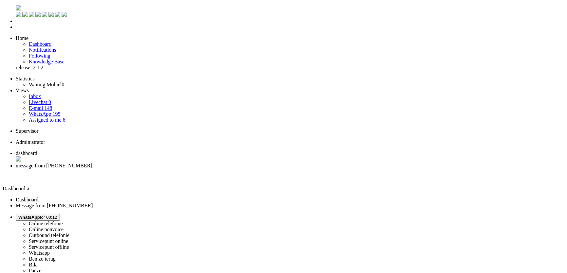
click at [92, 163] on span "message from +31638901341" at bounding box center [54, 166] width 77 height 6
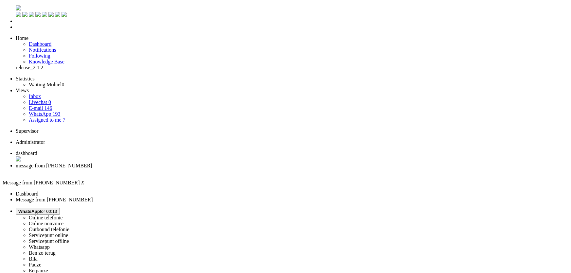
drag, startPoint x: 109, startPoint y: 1129, endPoint x: 316, endPoint y: 1125, distance: 207.3
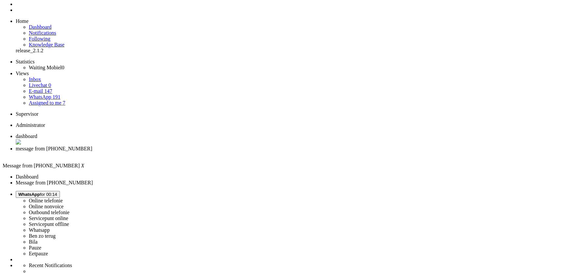
scroll to position [59, 0]
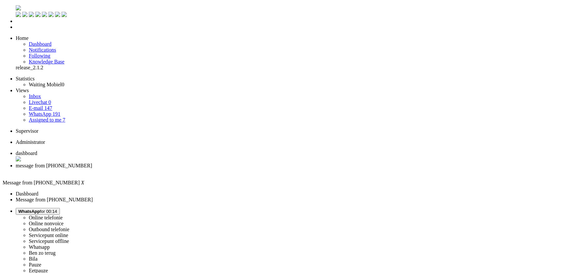
click at [191, 169] on div "Close tab" at bounding box center [292, 172] width 553 height 6
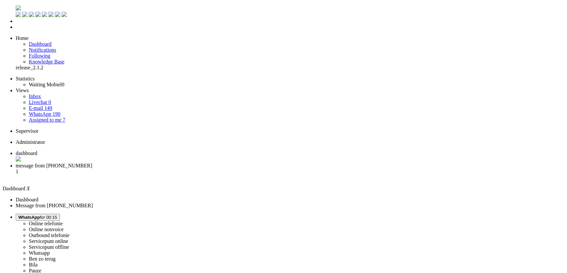
click at [92, 163] on span "message from +31687347745" at bounding box center [54, 166] width 77 height 6
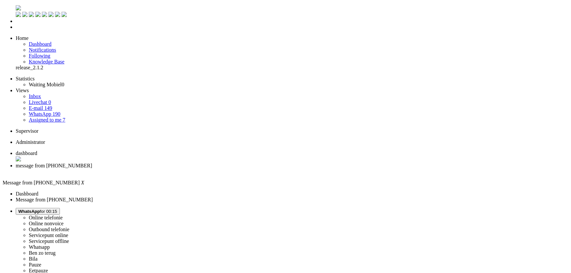
drag, startPoint x: 282, startPoint y: 1125, endPoint x: 150, endPoint y: 1124, distance: 132.3
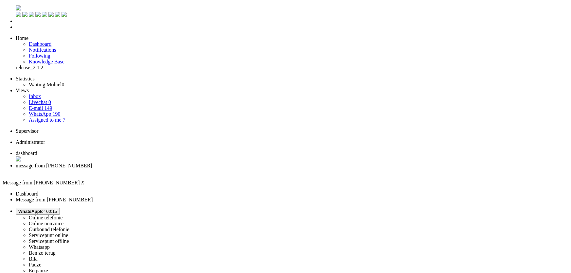
click at [189, 169] on div "Close tab" at bounding box center [292, 172] width 553 height 6
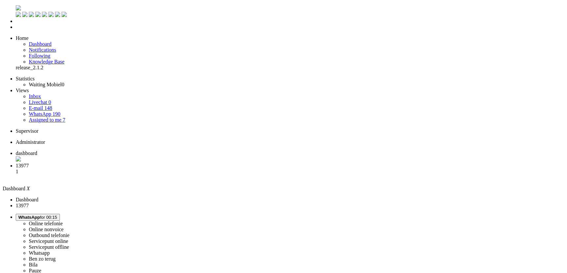
click at [92, 163] on span "message from +31631035327" at bounding box center [54, 166] width 77 height 6
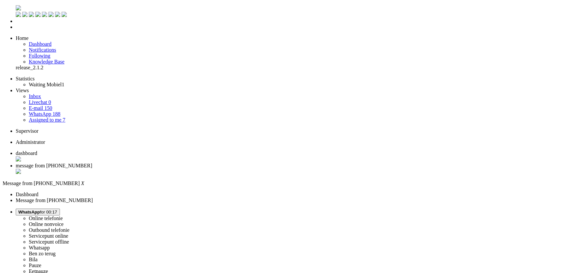
type input "annulere"
drag, startPoint x: 119, startPoint y: 1130, endPoint x: 93, endPoint y: 1122, distance: 26.4
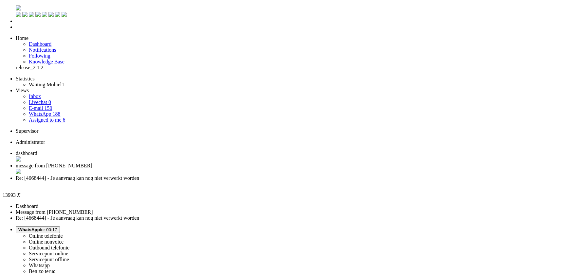
paste body "Rich Text Area. Press ALT-0 for help."
drag, startPoint x: 20, startPoint y: 1136, endPoint x: 63, endPoint y: 1136, distance: 42.2
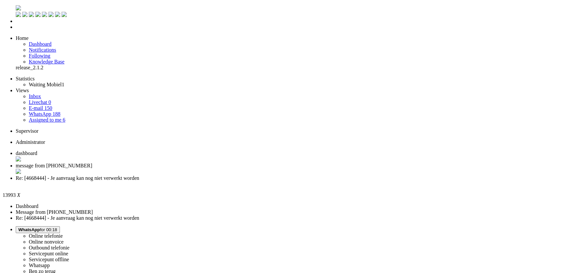
scroll to position [89, 0]
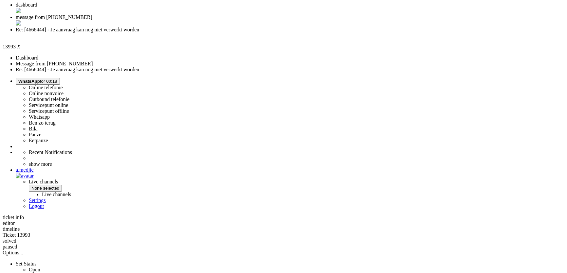
scroll to position [0, 0]
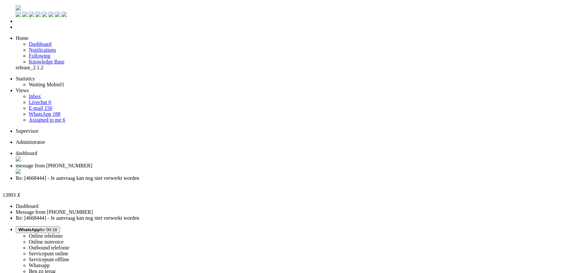
click at [245, 181] on div "Close tab" at bounding box center [290, 184] width 549 height 6
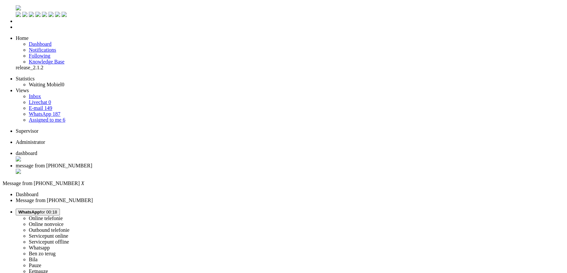
click at [189, 169] on div "Close tab" at bounding box center [290, 172] width 549 height 7
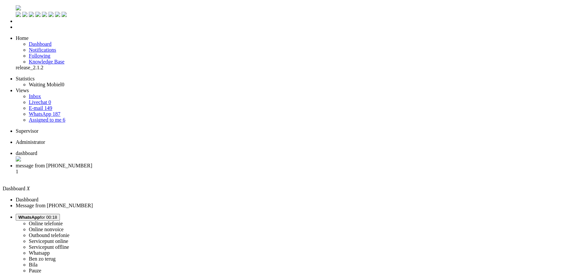
click at [92, 163] on span "message from +31682174538" at bounding box center [54, 166] width 77 height 6
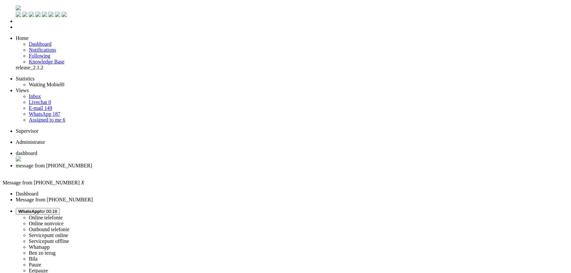
copy div "4668456"
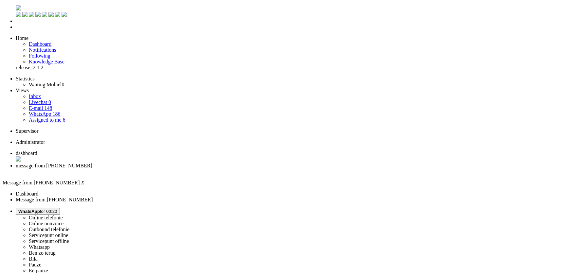
click at [188, 169] on div "Close tab" at bounding box center [290, 172] width 549 height 6
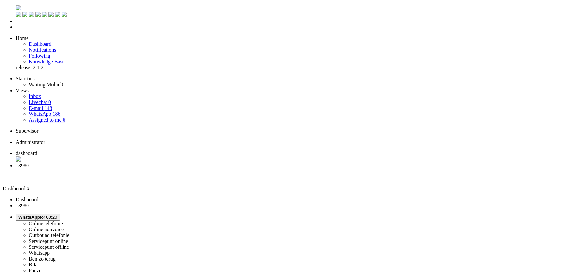
click at [171, 163] on li "message from +905343306068 1" at bounding box center [290, 172] width 549 height 18
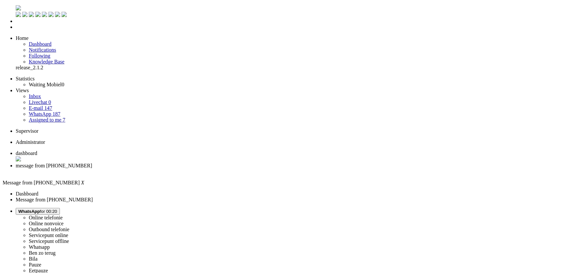
click at [188, 169] on div "Close tab" at bounding box center [292, 172] width 553 height 6
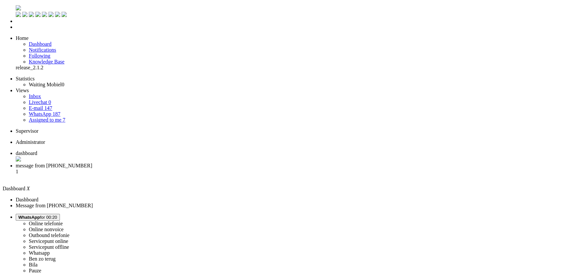
click at [92, 163] on span "message from +31686289662" at bounding box center [54, 166] width 77 height 6
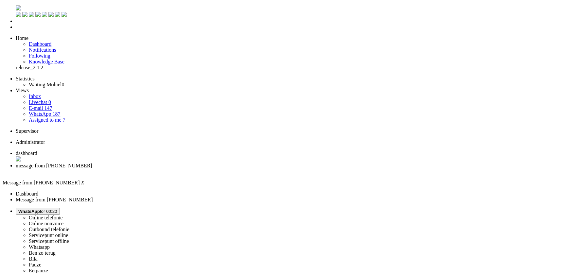
copy div "4668170"
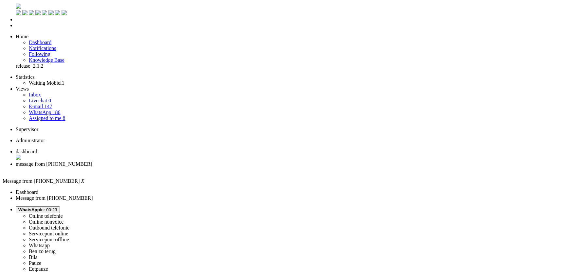
scroll to position [0, 0]
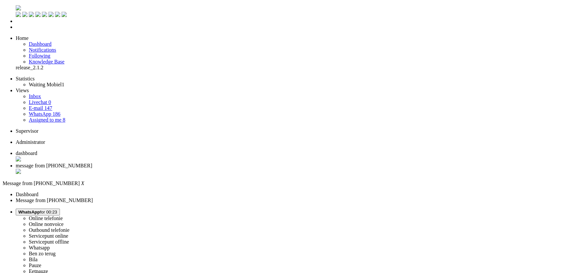
click at [190, 169] on div "Close tab" at bounding box center [290, 172] width 549 height 7
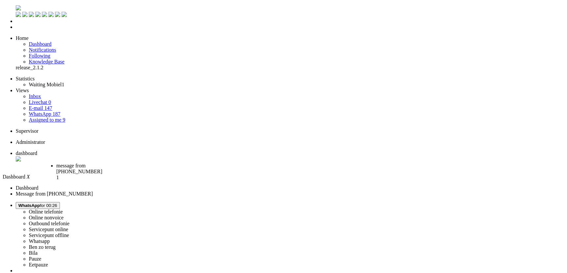
click at [110, 163] on li "message from +31646736443 1" at bounding box center [83, 170] width 54 height 14
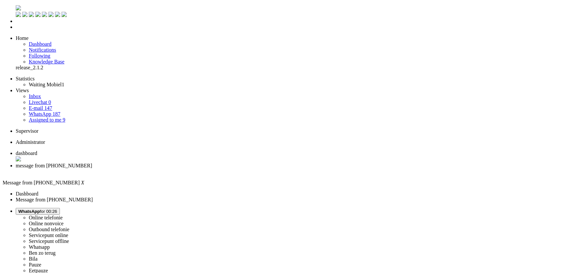
copy div "4664669"
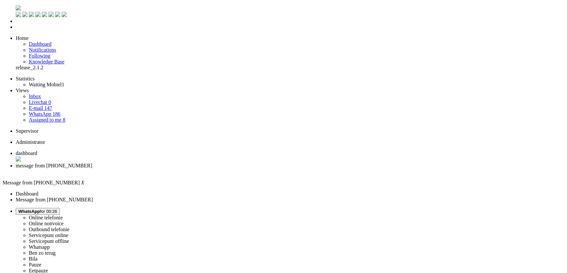
click at [190, 169] on div "Close tab" at bounding box center [290, 172] width 549 height 6
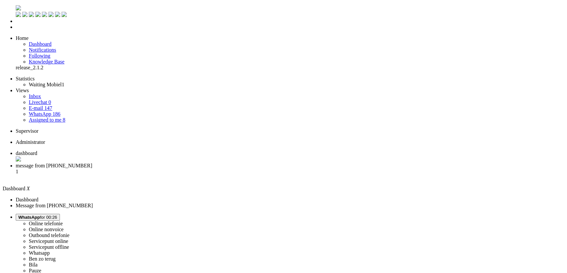
click at [92, 163] on span "message from +31684907706" at bounding box center [54, 166] width 77 height 6
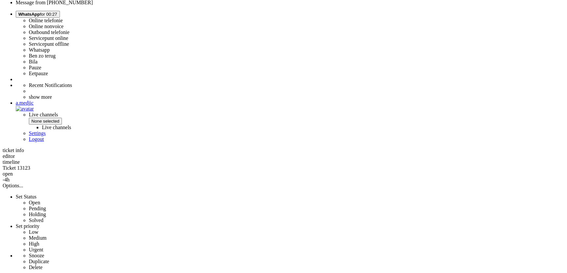
scroll to position [80, 0]
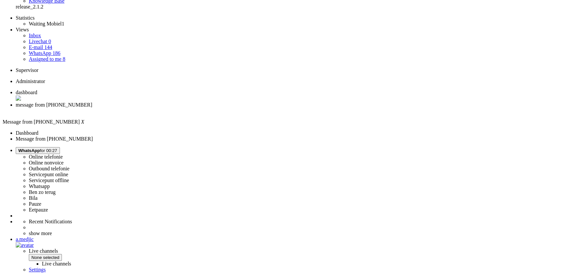
scroll to position [0, 0]
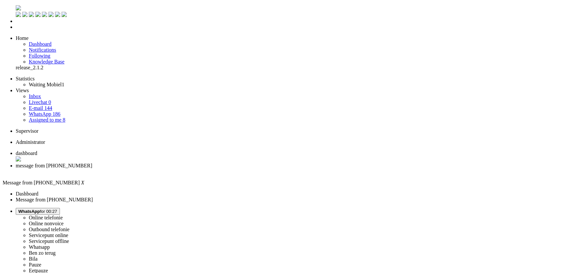
drag, startPoint x: 157, startPoint y: 1130, endPoint x: 148, endPoint y: 1138, distance: 12.0
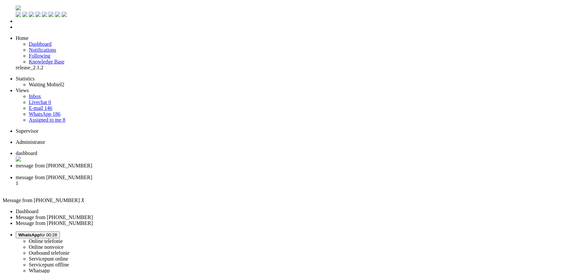
click at [191, 169] on div "Close tab" at bounding box center [290, 172] width 549 height 6
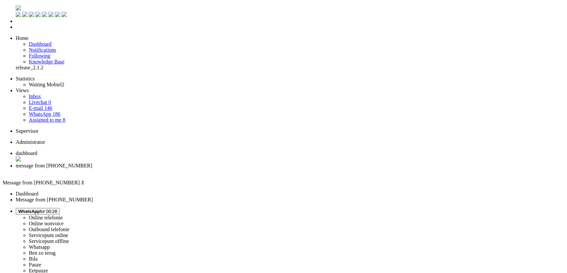
click at [191, 163] on li "message from +34631554227" at bounding box center [290, 169] width 549 height 12
click at [187, 169] on div "Close tab" at bounding box center [290, 172] width 549 height 6
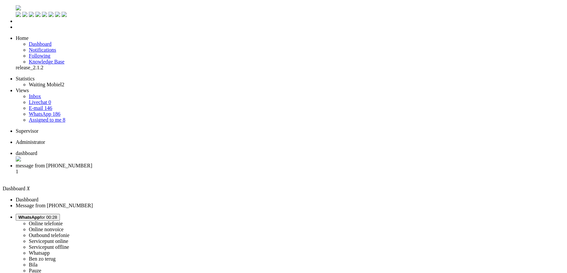
click at [92, 163] on span "message from +31640069058" at bounding box center [54, 166] width 77 height 6
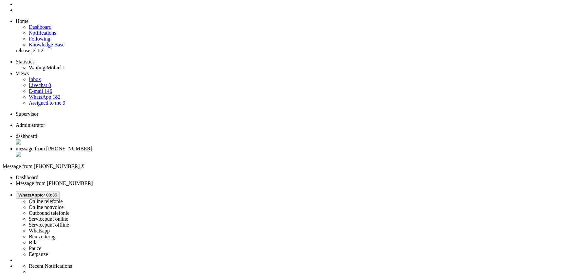
scroll to position [89, 0]
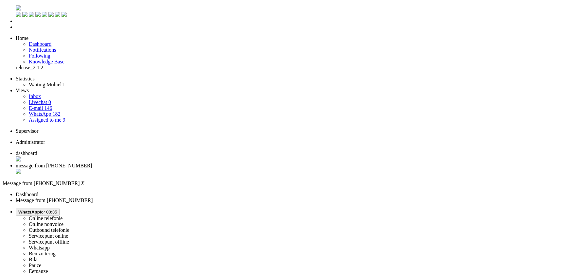
click at [189, 169] on div "Close tab" at bounding box center [292, 172] width 553 height 7
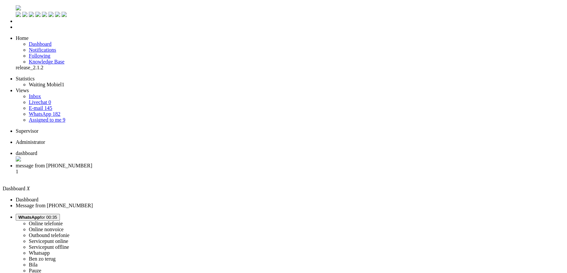
click at [162, 163] on li "message from +31641935472 1" at bounding box center [290, 172] width 549 height 18
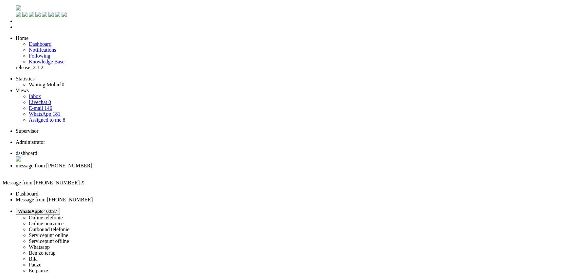
click at [109, 151] on li "dashboard" at bounding box center [290, 157] width 549 height 12
click at [92, 163] on span "message from +31641935472" at bounding box center [54, 166] width 77 height 6
click at [191, 169] on div "Close tab" at bounding box center [290, 172] width 549 height 6
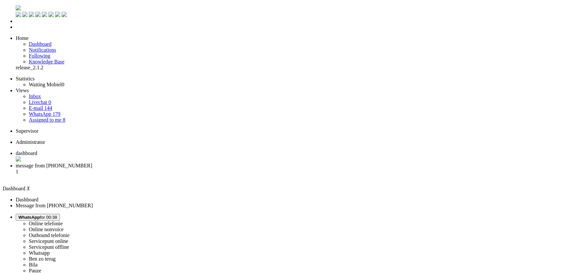
click at [92, 163] on span "message from +31646899076" at bounding box center [54, 166] width 77 height 6
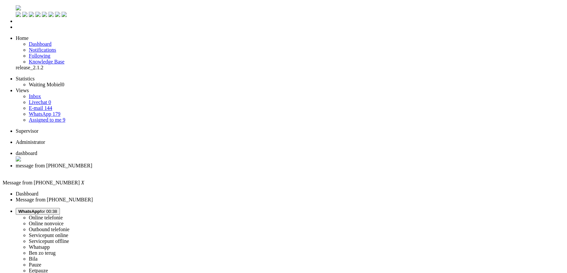
copy div "4665436"
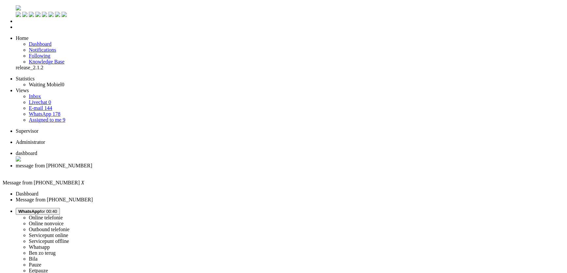
click at [188, 169] on div "Close tab" at bounding box center [290, 172] width 549 height 6
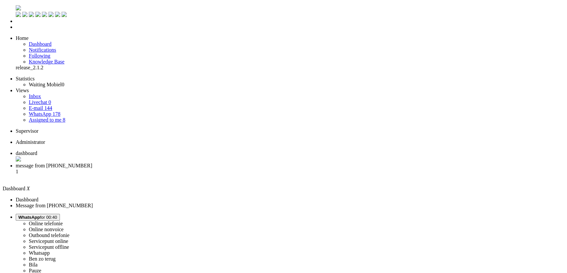
click at [180, 163] on li "message from +31619750075 1" at bounding box center [290, 172] width 549 height 18
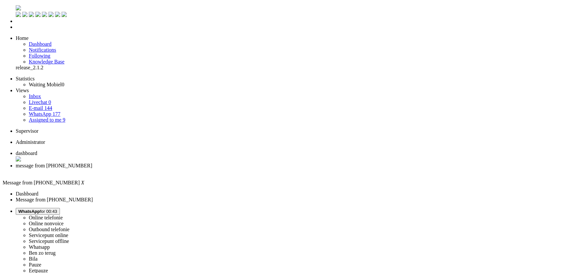
click at [188, 169] on div "Close tab" at bounding box center [290, 172] width 549 height 6
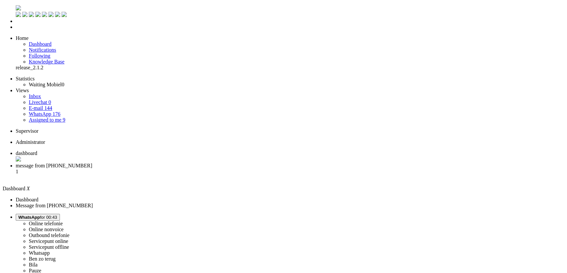
click at [92, 163] on span "message from +31642419591" at bounding box center [54, 166] width 77 height 6
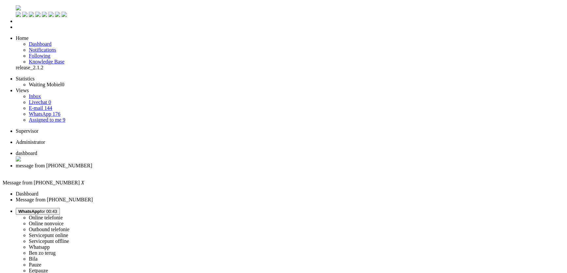
click at [187, 169] on div "Close tab" at bounding box center [290, 172] width 549 height 6
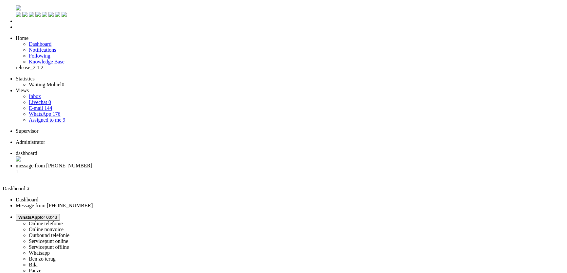
click at [176, 163] on li "message from +31618803875 1" at bounding box center [290, 172] width 549 height 18
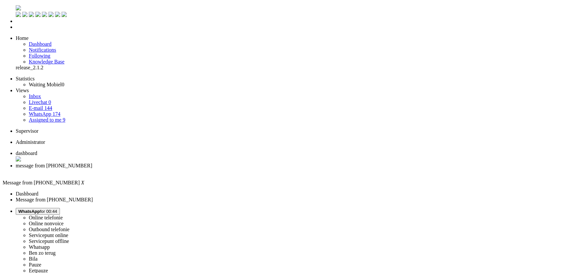
click at [187, 163] on li "message from +31618803875" at bounding box center [290, 169] width 549 height 12
click at [188, 169] on div "Close tab" at bounding box center [290, 172] width 549 height 6
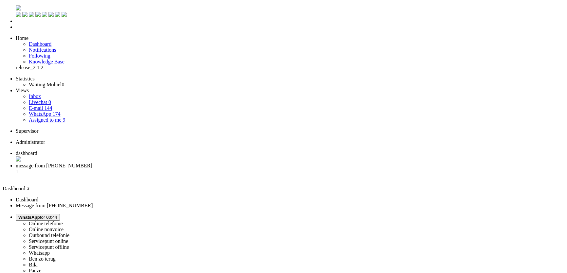
click at [156, 163] on li "message from +905348433302 1" at bounding box center [290, 172] width 549 height 18
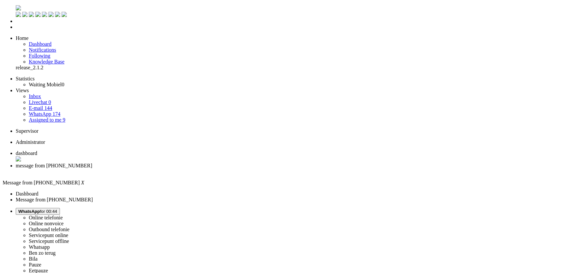
copy div "4657147"
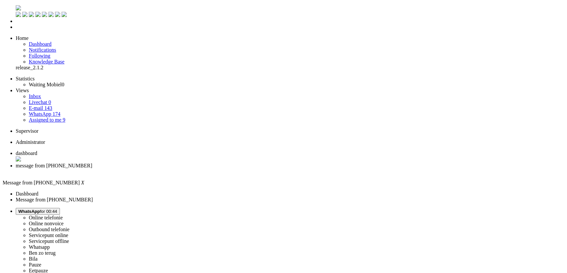
type input "ann"
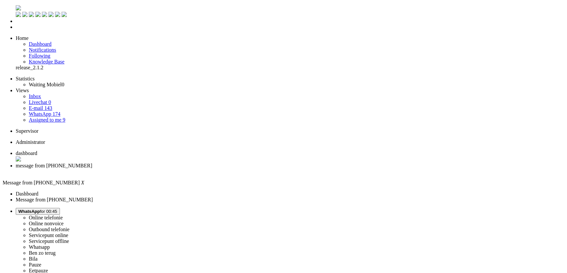
click at [186, 169] on div "Close tab" at bounding box center [290, 172] width 549 height 6
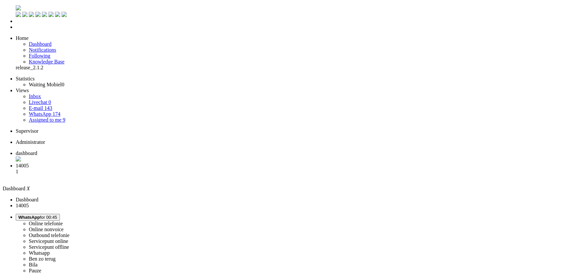
click at [92, 163] on span "message from +31615221868" at bounding box center [54, 166] width 77 height 6
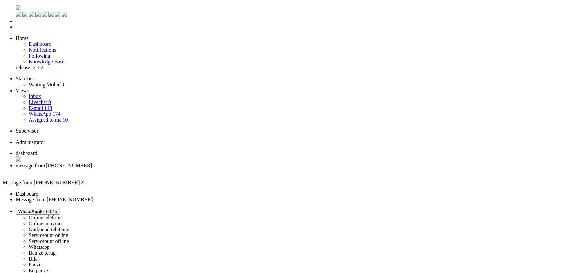
type input "annuler"
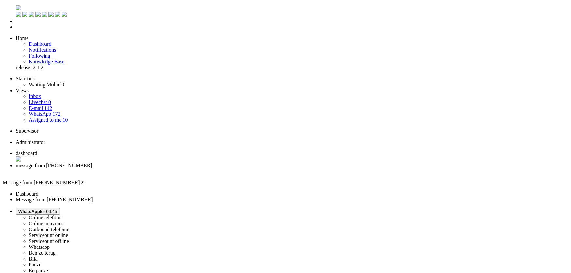
click at [188, 169] on div "Close tab" at bounding box center [292, 172] width 553 height 6
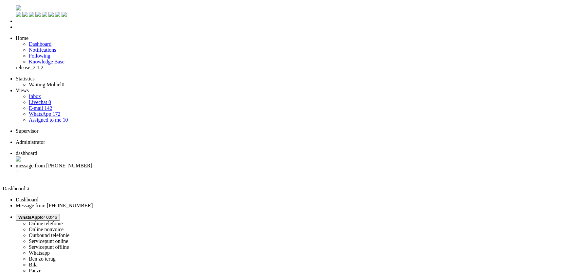
click at [163, 163] on li "message from +48666945153 1" at bounding box center [290, 172] width 549 height 18
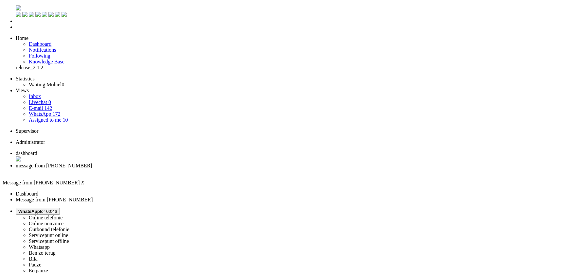
drag, startPoint x: 213, startPoint y: 139, endPoint x: 198, endPoint y: 140, distance: 14.5
copy div "8307RP"
click at [59, 117] on link "Assigned to me 11" at bounding box center [48, 120] width 39 height 6
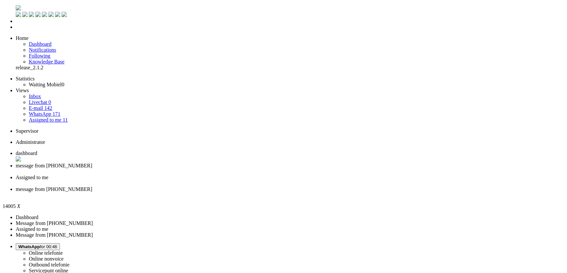
click at [301, 193] on div "Close tab" at bounding box center [290, 196] width 549 height 6
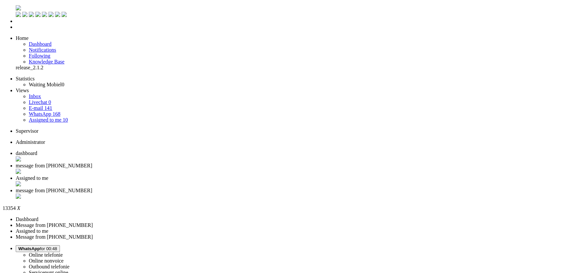
click at [303, 188] on li "message from +31619750075" at bounding box center [290, 194] width 549 height 12
click at [301, 194] on div "Close tab" at bounding box center [290, 197] width 549 height 7
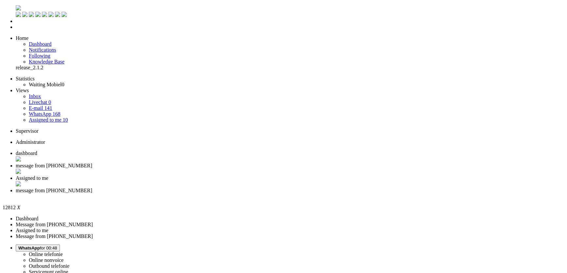
click at [300, 194] on div "Close tab" at bounding box center [290, 197] width 549 height 6
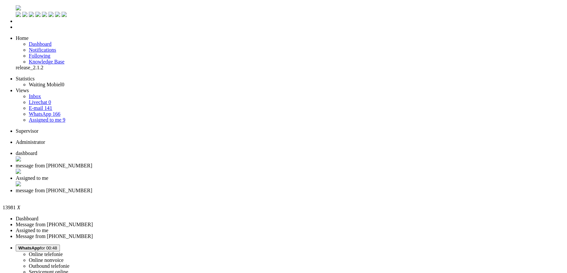
click at [299, 194] on div "Close tab" at bounding box center [290, 197] width 549 height 6
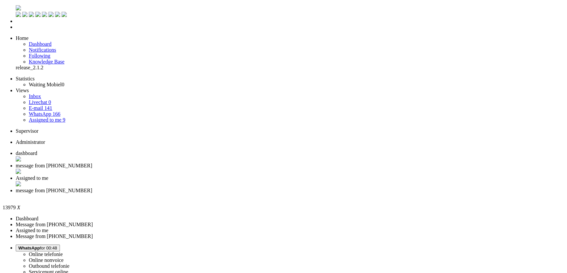
click at [299, 194] on div "Close tab" at bounding box center [290, 197] width 549 height 6
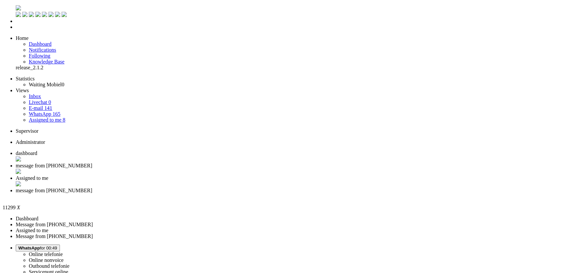
click at [300, 194] on div "Close tab" at bounding box center [290, 197] width 549 height 6
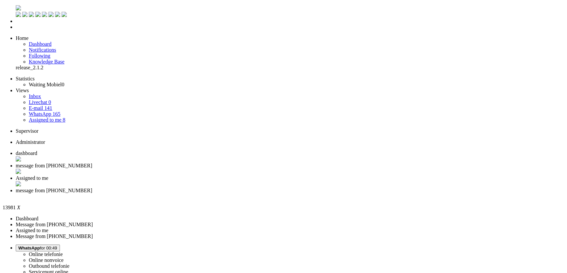
click at [305, 188] on li "message from +31686289662" at bounding box center [290, 194] width 549 height 12
click at [302, 194] on div "Close tab" at bounding box center [290, 197] width 549 height 6
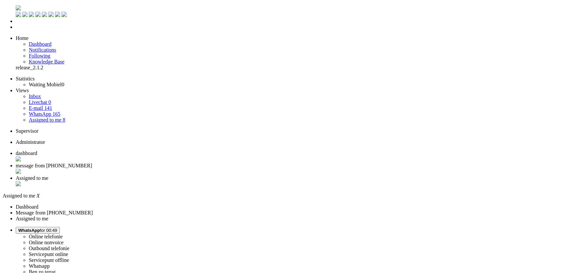
click at [244, 181] on div "Close tab" at bounding box center [292, 184] width 553 height 7
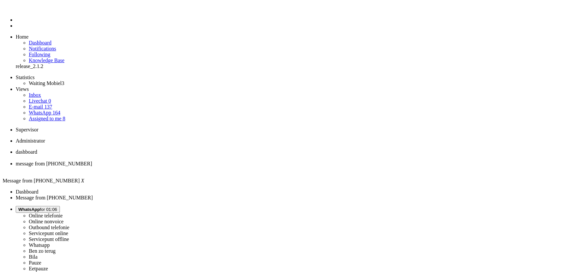
drag, startPoint x: 218, startPoint y: 138, endPoint x: 197, endPoint y: 141, distance: 21.3
copy div "8307RP"
click at [57, 207] on span "WhatsApp for 01:09" at bounding box center [37, 209] width 39 height 5
click at [41, 260] on label "Pauze" at bounding box center [35, 263] width 12 height 6
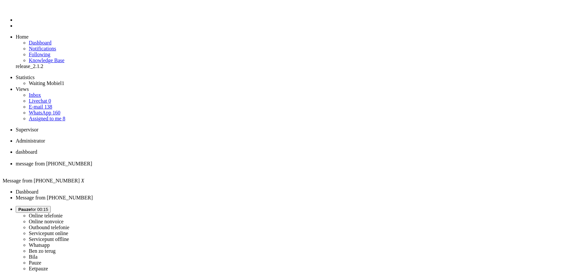
click at [48, 207] on span "Pauze for 00:15" at bounding box center [33, 209] width 30 height 5
drag, startPoint x: 471, startPoint y: 59, endPoint x: 313, endPoint y: 26, distance: 162.1
click at [50, 243] on label "Whatsapp" at bounding box center [39, 246] width 21 height 6
drag, startPoint x: 230, startPoint y: 145, endPoint x: 210, endPoint y: 147, distance: 20.4
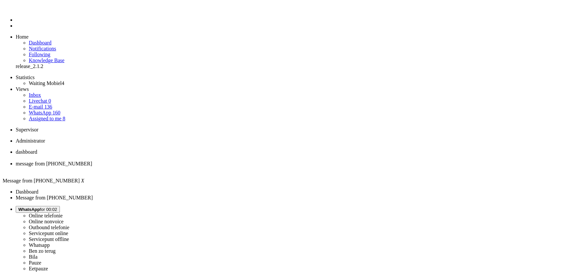
copy div "[DATE]"
drag, startPoint x: 150, startPoint y: 1128, endPoint x: -111, endPoint y: 1099, distance: 263.2
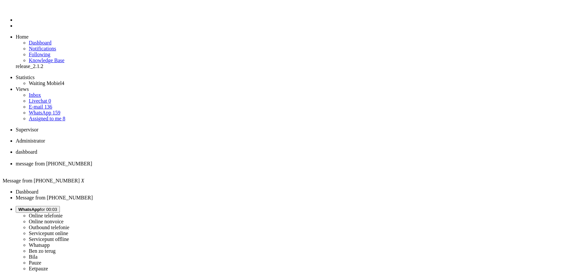
copy body "Goedemiddag, bedankt voor je bericht! Helaas kan ik de bestelling niet vinden m…"
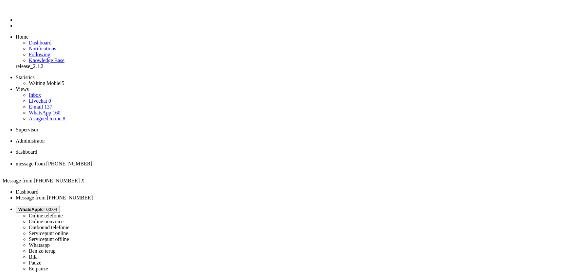
scroll to position [89, 0]
click at [189, 167] on div "Close tab" at bounding box center [292, 170] width 553 height 6
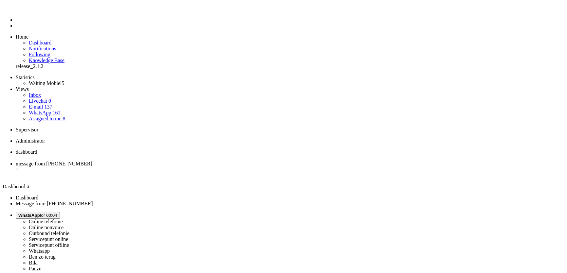
click at [92, 161] on span "message from +31622449352" at bounding box center [54, 164] width 77 height 6
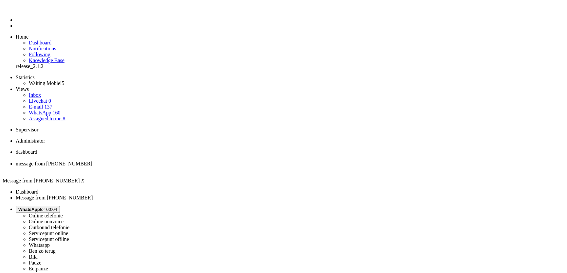
click at [190, 167] on div "Close tab" at bounding box center [290, 170] width 549 height 6
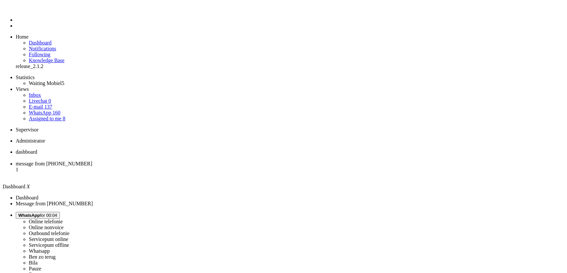
click at [92, 161] on span "message from +31654297699" at bounding box center [54, 164] width 77 height 6
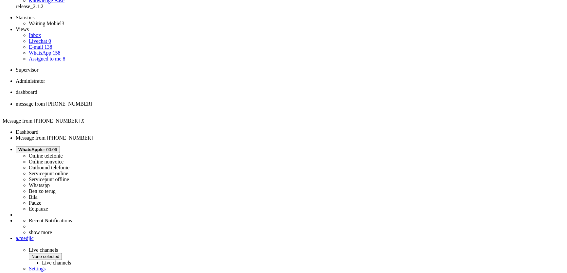
scroll to position [124, 0]
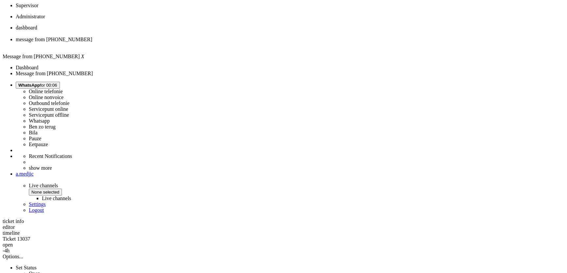
copy div "4666323"
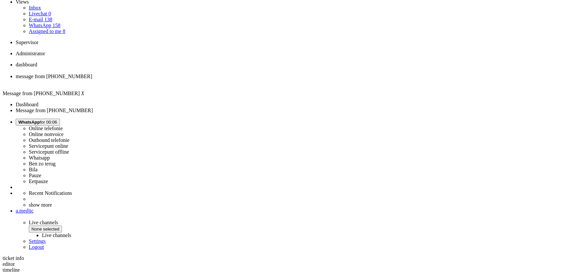
scroll to position [0, 0]
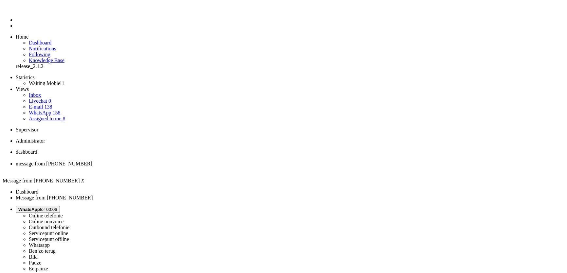
paste body "Rich Text Area. Press ALT-0 for help."
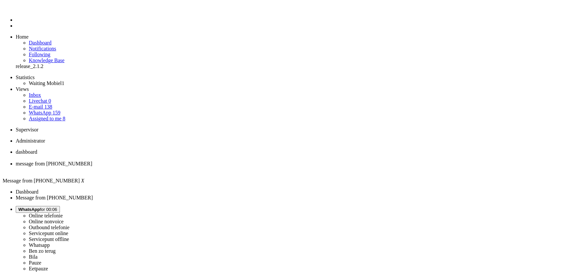
click at [189, 167] on div "Close tab" at bounding box center [290, 170] width 549 height 6
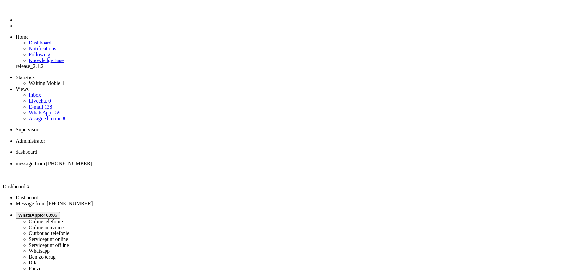
click at [92, 161] on span "message from +31651468035" at bounding box center [54, 164] width 77 height 6
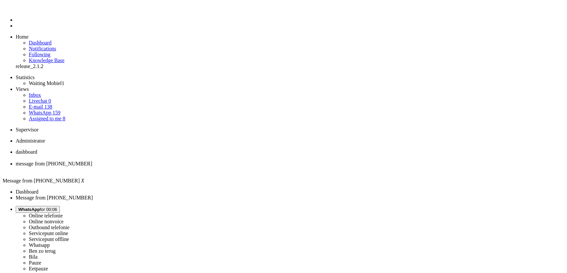
drag, startPoint x: 199, startPoint y: 134, endPoint x: 183, endPoint y: 134, distance: 15.7
copy div "4668552"
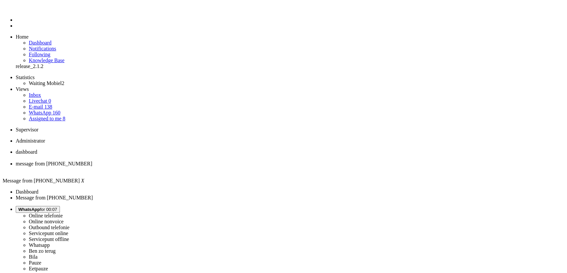
scroll to position [89, 0]
drag, startPoint x: 370, startPoint y: 168, endPoint x: 299, endPoint y: 169, distance: 71.0
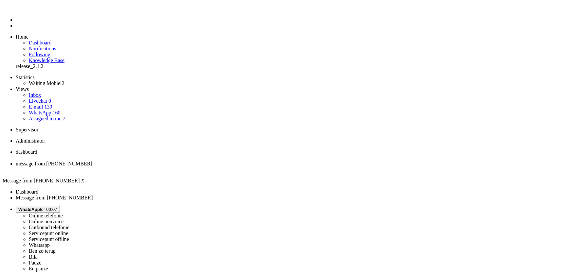
copy div "Waar kan ik de ingangsdatum aangeven?"
click at [190, 167] on div "Close tab" at bounding box center [290, 170] width 549 height 6
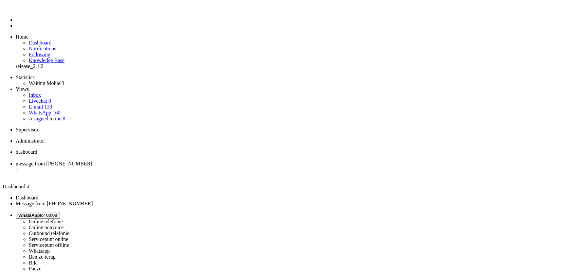
click at [92, 161] on span "message from +31681085638" at bounding box center [54, 164] width 77 height 6
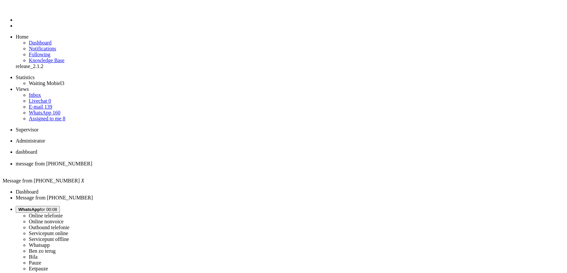
type input "verlen"
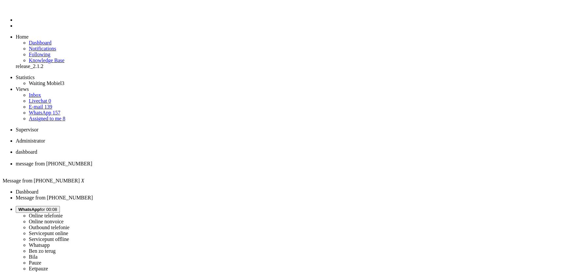
drag, startPoint x: 140, startPoint y: 1122, endPoint x: 86, endPoint y: 1121, distance: 54.4
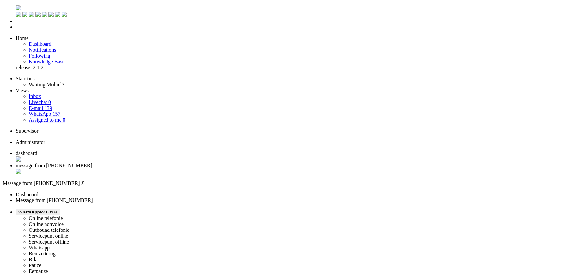
drag, startPoint x: 190, startPoint y: 1159, endPoint x: 7, endPoint y: 1143, distance: 183.4
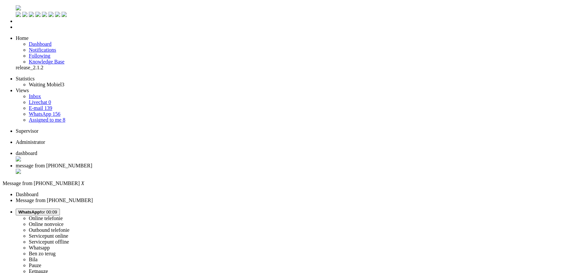
click at [191, 169] on div "Close tab" at bounding box center [290, 172] width 549 height 7
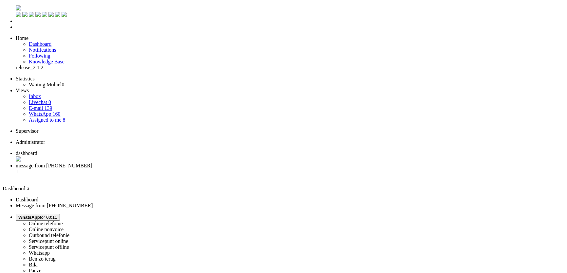
click at [92, 163] on span "message from +31624543540" at bounding box center [54, 166] width 77 height 6
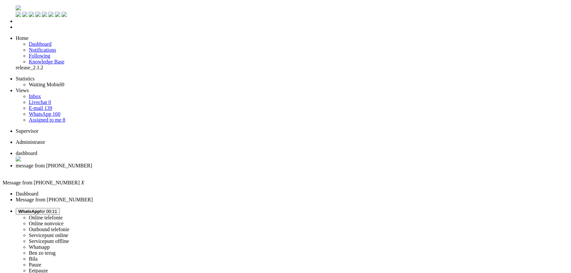
copy div "4668305"
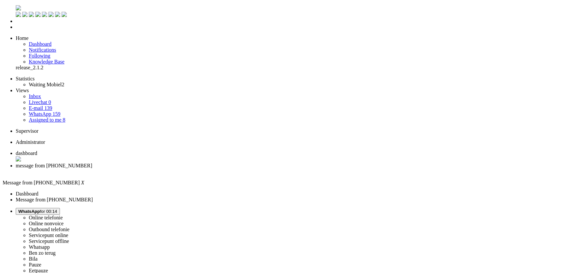
scroll to position [89, 0]
drag, startPoint x: 284, startPoint y: 175, endPoint x: 415, endPoint y: 177, distance: 130.6
copy div "Zou ik daar een e-sim voor kunnen krijgen ipv fysieke simkaart?"
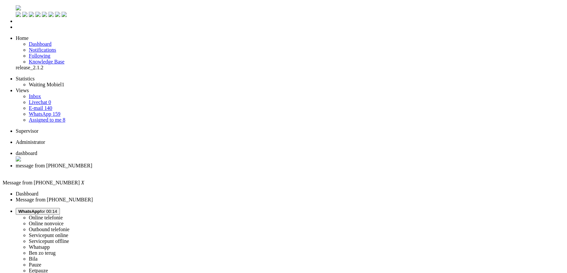
drag, startPoint x: 388, startPoint y: 207, endPoint x: 180, endPoint y: 210, distance: 207.9
copy div "En mijn ‘alternatieve mailadres’ is nu verwerkt, waarom kan mijn originele mail…"
drag, startPoint x: 252, startPoint y: 138, endPoint x: 258, endPoint y: 150, distance: 13.9
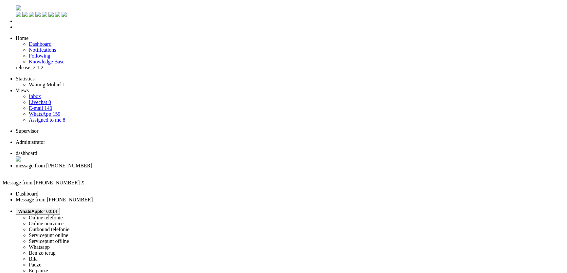
copy div "Helaas is er geen eSIM beschikbaar bij abonnementen van 50+ Mobiel. Zij verwach…"
drag, startPoint x: 485, startPoint y: 108, endPoint x: 468, endPoint y: 132, distance: 28.5
click at [189, 169] on div "Close tab" at bounding box center [290, 172] width 549 height 6
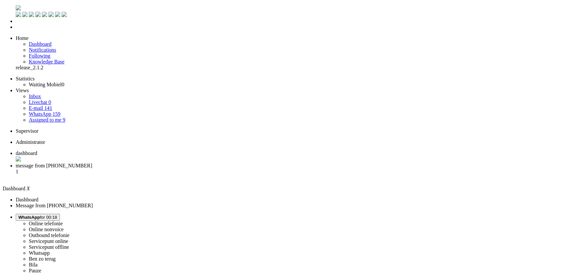
click at [92, 163] on span "message from +31629074481" at bounding box center [54, 166] width 77 height 6
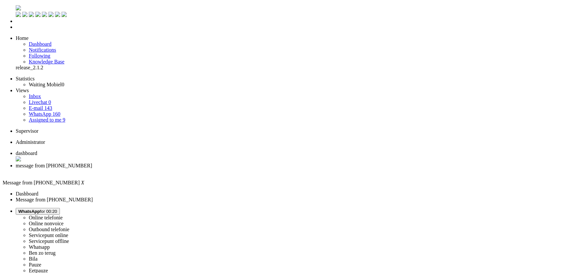
drag, startPoint x: 185, startPoint y: 128, endPoint x: 254, endPoint y: 119, distance: 70.3
drag, startPoint x: 227, startPoint y: 130, endPoint x: 248, endPoint y: 135, distance: 21.6
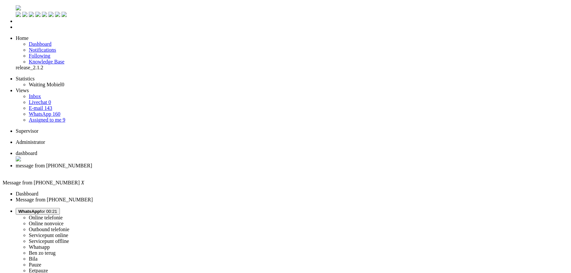
drag, startPoint x: 414, startPoint y: 156, endPoint x: 372, endPoint y: 157, distance: 42.6
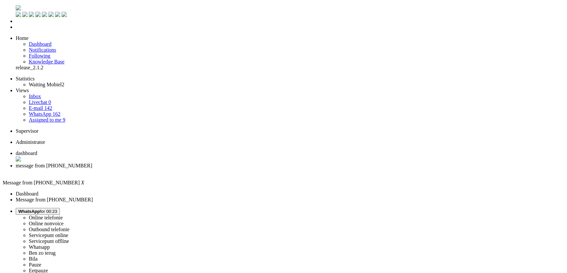
click at [189, 169] on div "Close tab" at bounding box center [292, 172] width 553 height 6
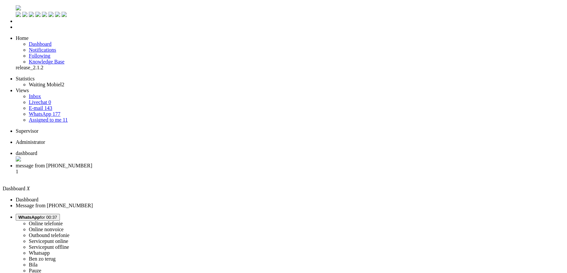
click at [92, 163] on span "message from +31685012220" at bounding box center [54, 166] width 77 height 6
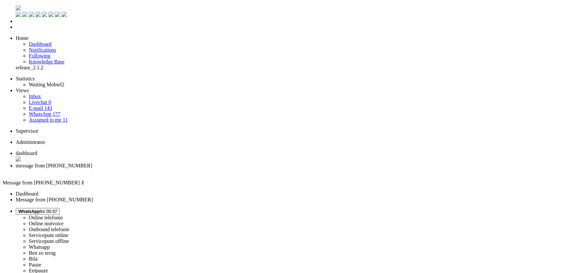
drag, startPoint x: 230, startPoint y: 130, endPoint x: 180, endPoint y: 128, distance: 50.5
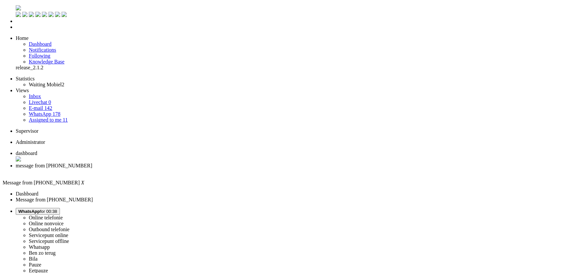
paste body "Rich Text Area. Press ALT-0 for help."
drag, startPoint x: 61, startPoint y: 1131, endPoint x: -38, endPoint y: 1136, distance: 99.6
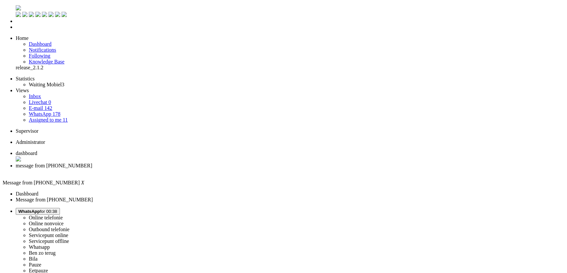
drag, startPoint x: 57, startPoint y: 1135, endPoint x: -76, endPoint y: 1134, distance: 132.3
drag, startPoint x: 107, startPoint y: 1135, endPoint x: 122, endPoint y: 1168, distance: 36.0
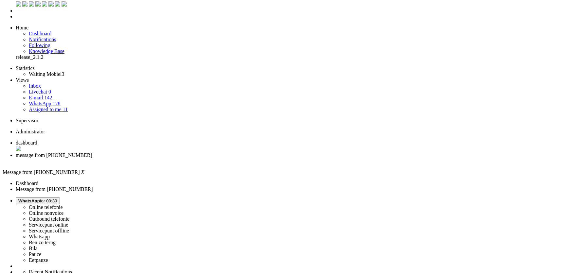
scroll to position [29, 0]
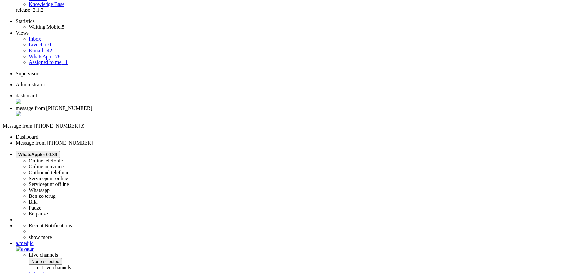
scroll to position [0, 0]
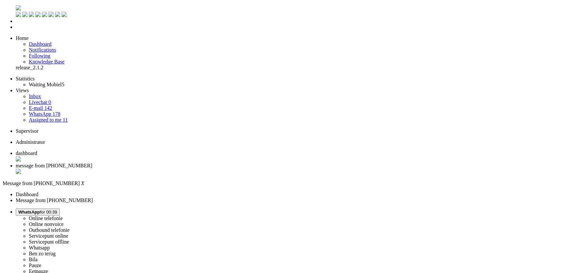
drag, startPoint x: 39, startPoint y: 1131, endPoint x: -51, endPoint y: 1121, distance: 90.6
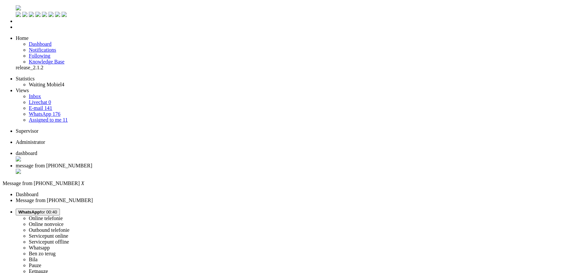
click at [189, 169] on div "Close tab" at bounding box center [290, 172] width 549 height 7
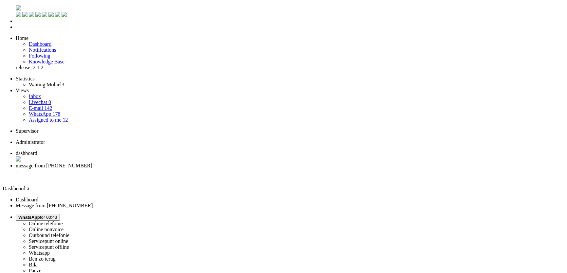
click at [170, 163] on li "message from +31646191067 1" at bounding box center [290, 172] width 549 height 18
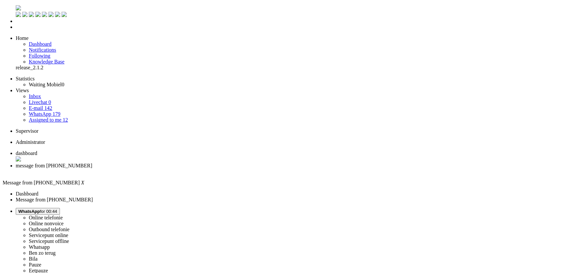
click at [37, 151] on span "dashboard" at bounding box center [27, 154] width 22 height 6
click at [92, 163] on span "message from +31646191067" at bounding box center [54, 166] width 77 height 6
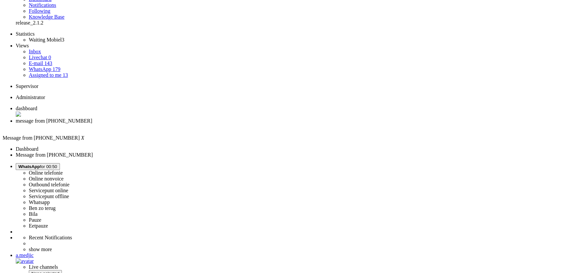
scroll to position [46, 0]
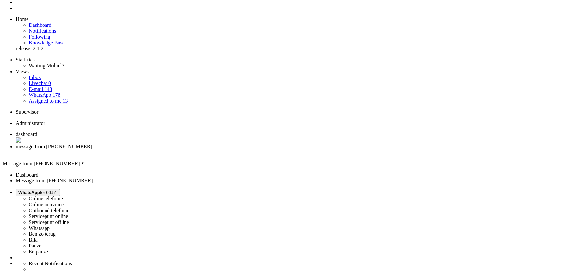
scroll to position [0, 0]
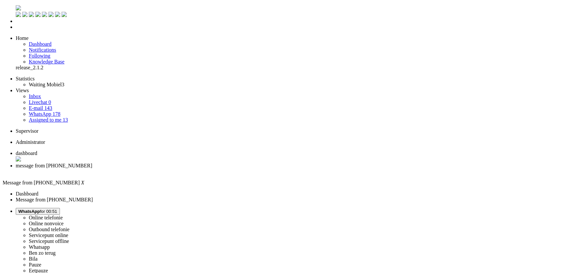
click at [189, 169] on div "Close tab" at bounding box center [290, 172] width 549 height 6
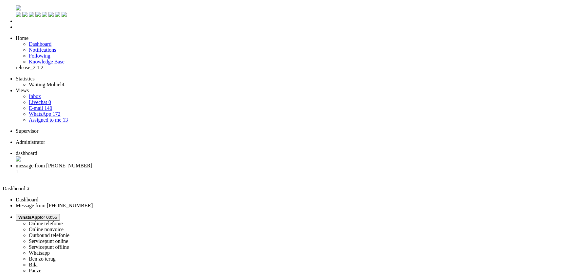
click at [92, 163] on span "message from +31653478850" at bounding box center [54, 166] width 77 height 6
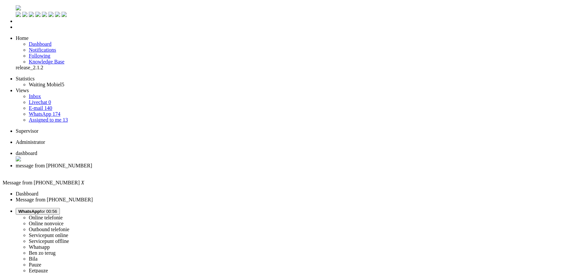
type input "annu"
drag, startPoint x: 119, startPoint y: 1130, endPoint x: -43, endPoint y: 1119, distance: 163.1
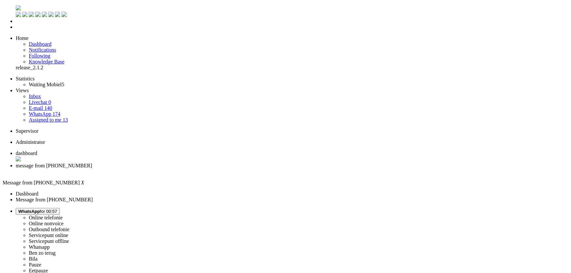
drag, startPoint x: 269, startPoint y: 1142, endPoint x: 217, endPoint y: 1126, distance: 54.7
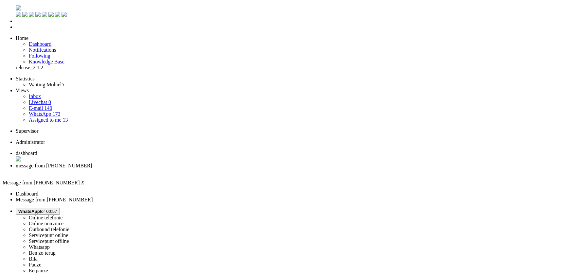
click at [189, 169] on div "Close tab" at bounding box center [292, 172] width 553 height 6
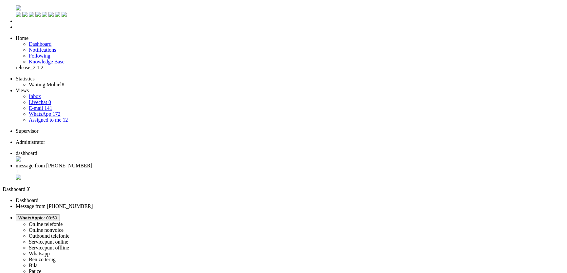
click at [166, 163] on li "message from +31630987292 1" at bounding box center [290, 172] width 549 height 18
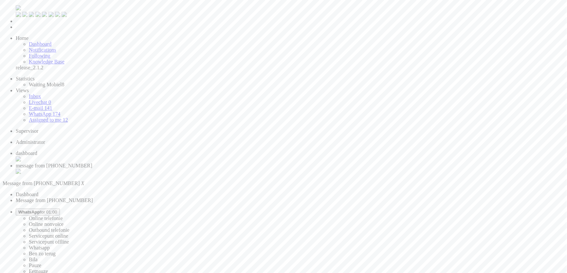
drag, startPoint x: 40, startPoint y: 1130, endPoint x: 2, endPoint y: 1133, distance: 38.1
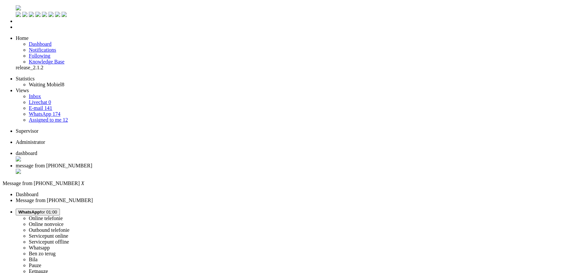
click at [190, 169] on div "Close tab" at bounding box center [290, 172] width 549 height 7
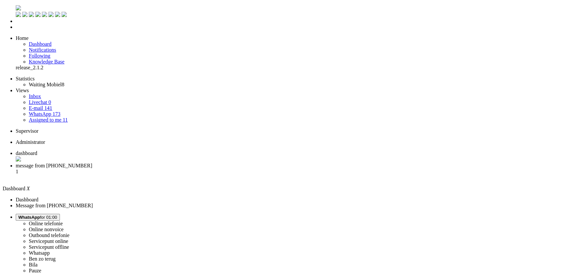
click at [92, 163] on span "message from +393509386678" at bounding box center [54, 166] width 77 height 6
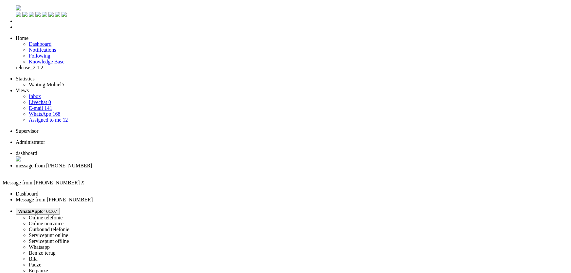
click at [189, 169] on div "Close tab" at bounding box center [292, 172] width 553 height 6
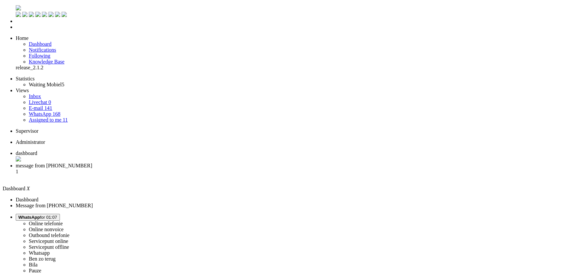
click at [92, 163] on span "message from +31654681430" at bounding box center [54, 166] width 77 height 6
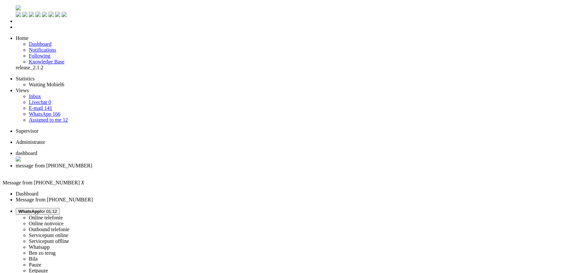
click at [190, 169] on div "Close tab" at bounding box center [290, 172] width 549 height 6
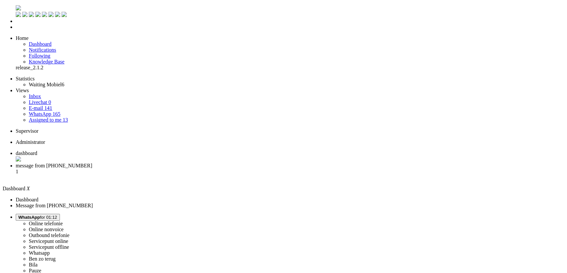
click at [92, 163] on span "message from +31613657278" at bounding box center [54, 166] width 77 height 6
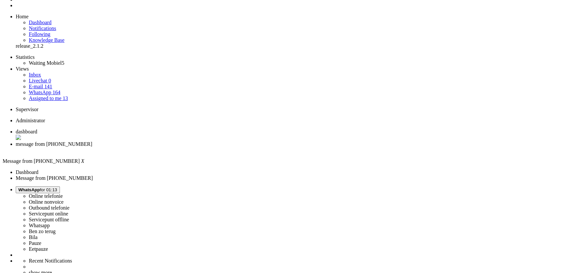
scroll to position [23, 0]
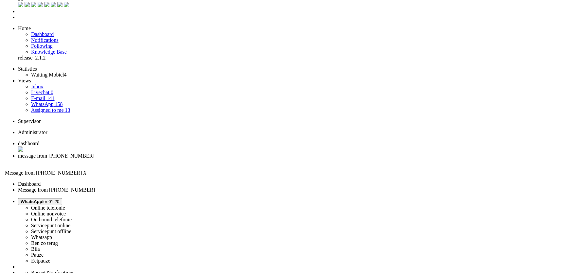
scroll to position [0, 0]
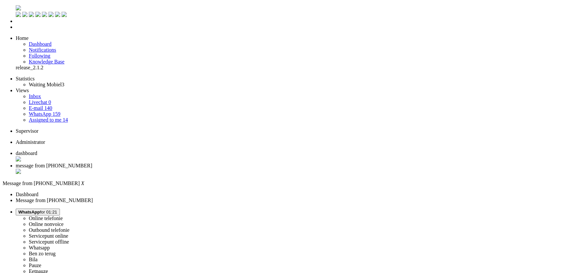
click at [188, 169] on div "Close tab" at bounding box center [290, 172] width 549 height 7
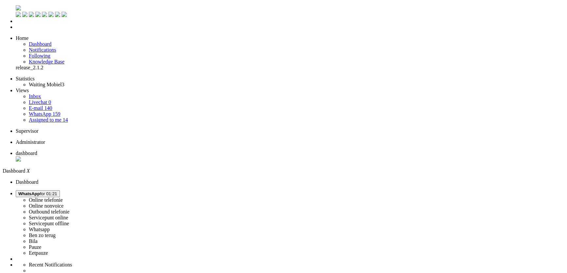
click at [61, 117] on link "Assigned to me 14" at bounding box center [48, 120] width 39 height 6
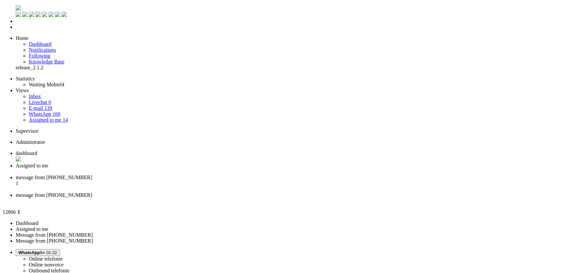
drag, startPoint x: 264, startPoint y: 1129, endPoint x: 31, endPoint y: 1129, distance: 232.4
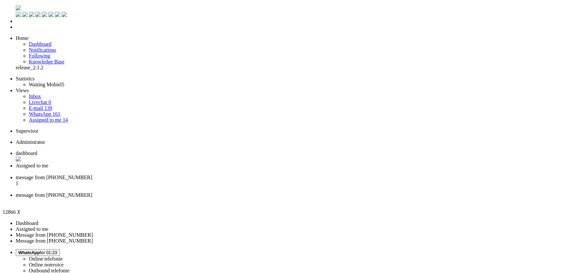
click at [301, 198] on div "Close tab" at bounding box center [290, 201] width 549 height 6
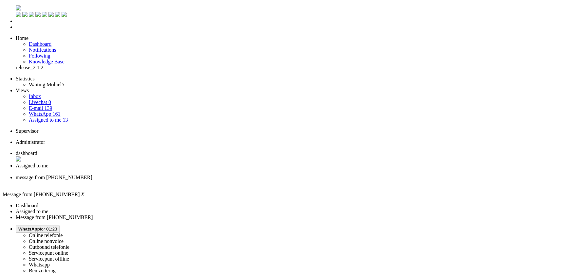
click at [188, 169] on div "Close tab" at bounding box center [290, 172] width 549 height 6
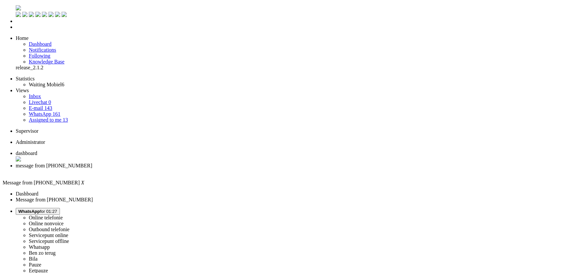
click at [37, 151] on span "dashboard" at bounding box center [27, 154] width 22 height 6
click at [92, 163] on span "message from +31628558259" at bounding box center [54, 166] width 77 height 6
click at [60, 208] on button "WhatsApp for 01:27" at bounding box center [38, 211] width 44 height 7
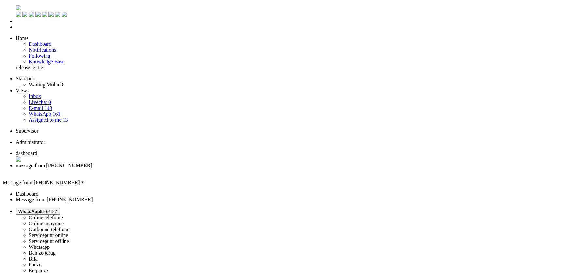
click at [64, 221] on label "Online nonvoice" at bounding box center [46, 224] width 35 height 6
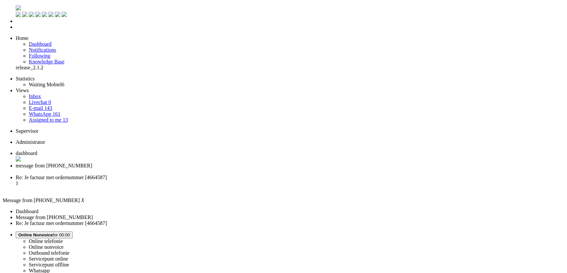
click at [187, 169] on div "Close tab" at bounding box center [290, 172] width 549 height 6
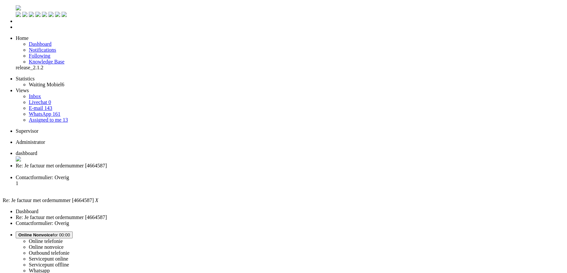
scroll to position [0, 0]
click at [187, 169] on div "Close tab" at bounding box center [290, 172] width 549 height 6
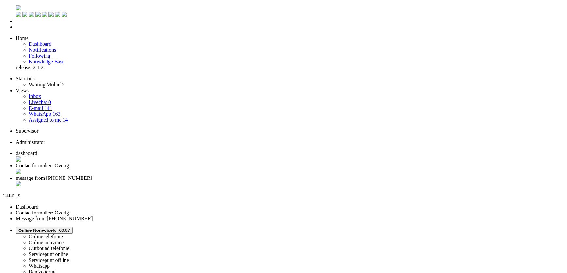
click at [242, 181] on div "Close tab" at bounding box center [290, 184] width 549 height 7
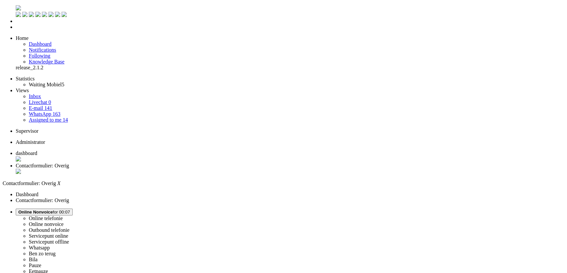
click at [189, 169] on div "Close tab" at bounding box center [290, 172] width 549 height 7
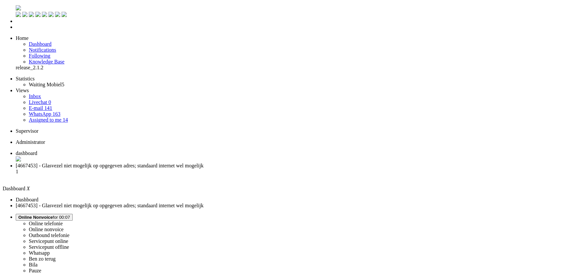
click at [174, 163] on span "[4667453] - Glasvezel niet mogelijk op opgegeven adres; standaard internet wel …" at bounding box center [110, 166] width 188 height 6
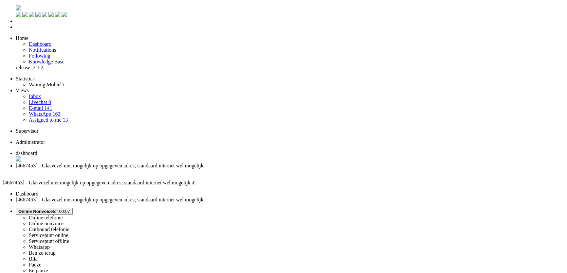
type input "reeds"
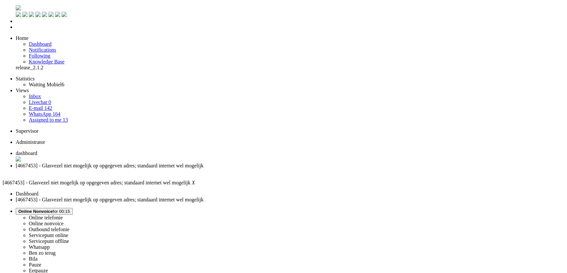
drag, startPoint x: 143, startPoint y: 216, endPoint x: 136, endPoint y: 228, distance: 14.4
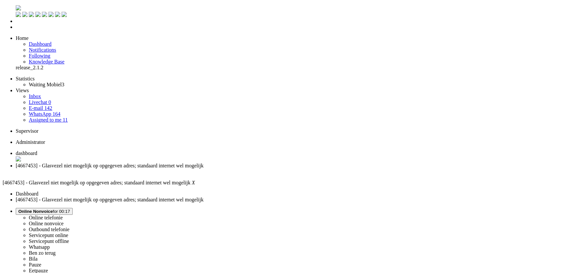
click at [73, 208] on button "Online Nonvoice for 00:17" at bounding box center [44, 211] width 57 height 7
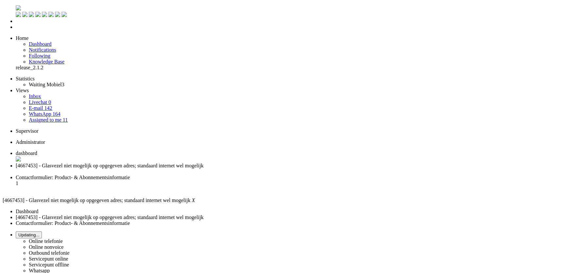
click at [187, 169] on div "Close tab" at bounding box center [290, 172] width 549 height 6
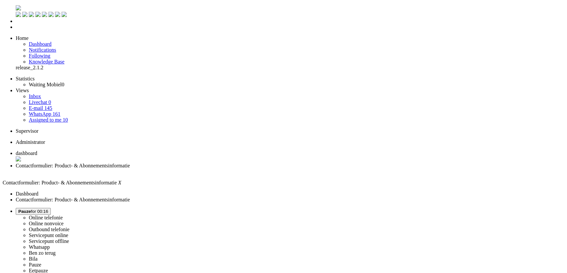
click at [51, 208] on button "Pauze for 00:16" at bounding box center [33, 211] width 35 height 7
click at [50, 245] on label "Whatsapp" at bounding box center [39, 248] width 21 height 6
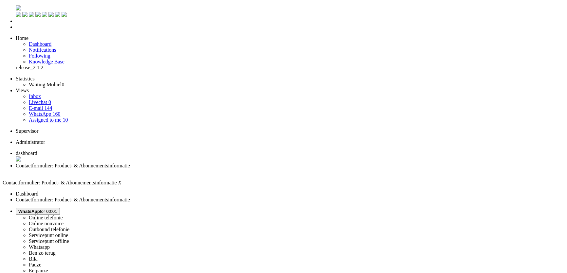
click at [37, 151] on span "dashboard" at bounding box center [27, 154] width 22 height 6
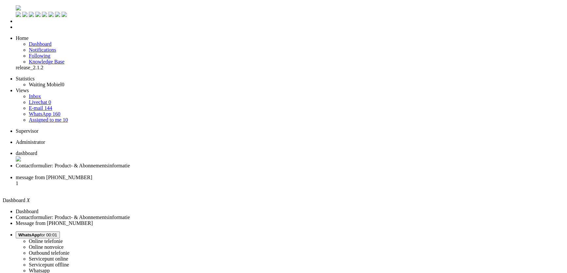
click at [92, 175] on span "message from +31615142887" at bounding box center [54, 178] width 77 height 6
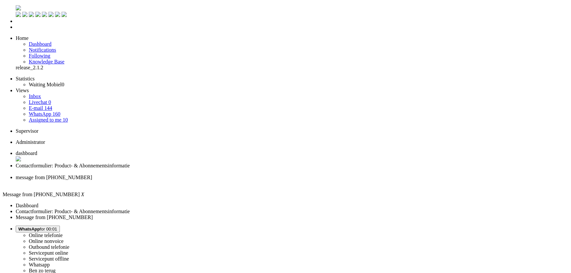
click at [130, 163] on span "Contactformulier: Product- & Abonnementsinformatie" at bounding box center [73, 166] width 114 height 6
click at [187, 169] on div "Close tab" at bounding box center [290, 172] width 549 height 6
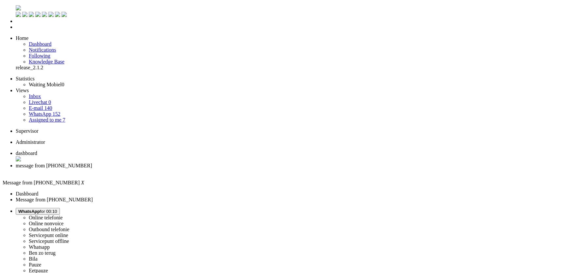
click at [318, 151] on ul "dashboard" at bounding box center [286, 163] width 566 height 24
click at [57, 209] on span "WhatsApp for 00:10" at bounding box center [37, 211] width 39 height 5
click at [64, 221] on label "Online nonvoice" at bounding box center [46, 224] width 35 height 6
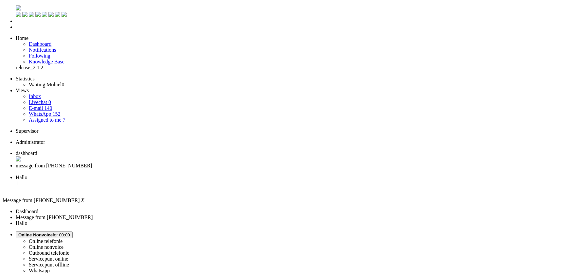
click at [224, 175] on li "Hallo 1" at bounding box center [292, 184] width 553 height 18
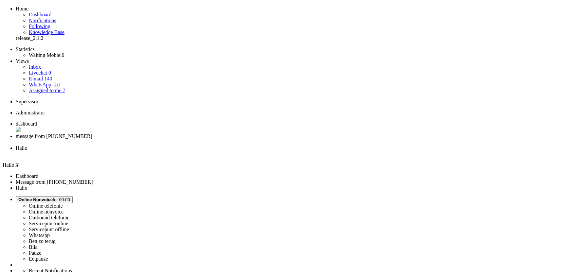
scroll to position [89, 0]
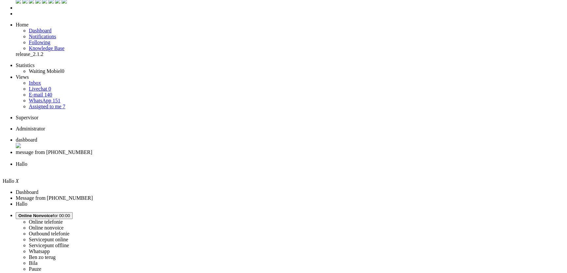
scroll to position [0, 0]
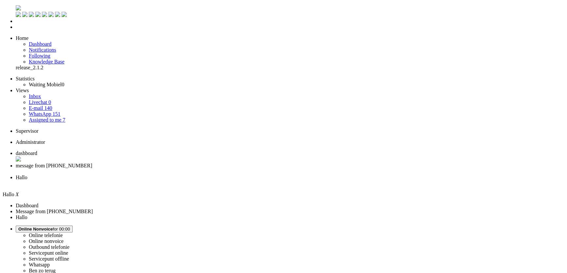
click at [245, 181] on div "Close tab" at bounding box center [290, 184] width 549 height 6
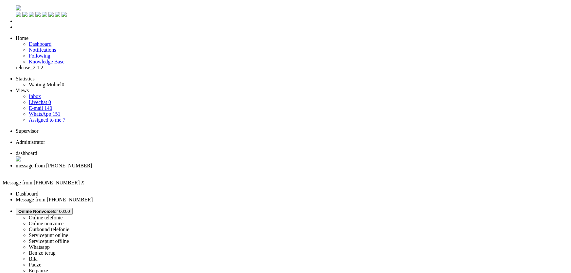
click at [189, 169] on div "Close tab" at bounding box center [292, 172] width 553 height 6
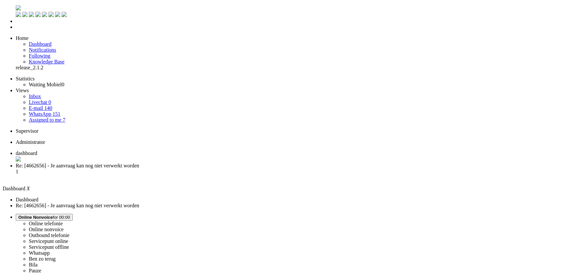
click at [0, 0] on div "Result Ticket Status updated." at bounding box center [0, 0] width 0 height 0
click at [0, 0] on icon at bounding box center [0, 0] width 0 height 0
click at [139, 163] on span "Re: [4662656] - Je aanvraag kan nog niet verwerkt worden" at bounding box center [77, 166] width 123 height 6
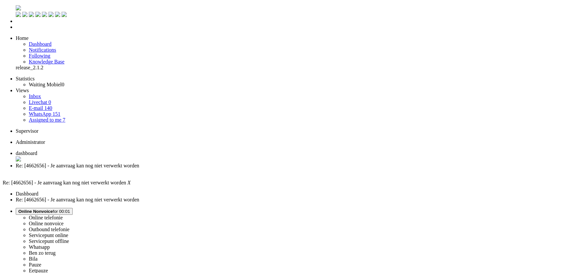
click at [37, 151] on span "dashboard" at bounding box center [27, 154] width 22 height 6
click at [139, 163] on span "Re: [4662656] - Je aanvraag kan nog niet verwerkt worden" at bounding box center [77, 166] width 123 height 6
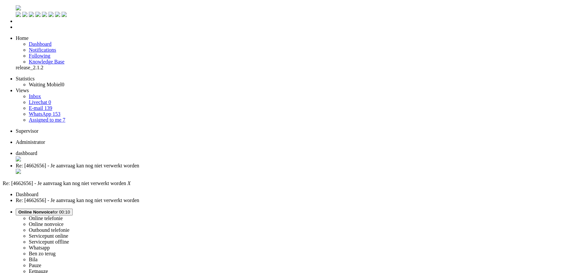
paste body "Rich Text Area. Press ALT-0 for help."
drag, startPoint x: 21, startPoint y: 1159, endPoint x: 70, endPoint y: 1160, distance: 49.1
drag, startPoint x: 188, startPoint y: 1197, endPoint x: 7, endPoint y: 1167, distance: 183.1
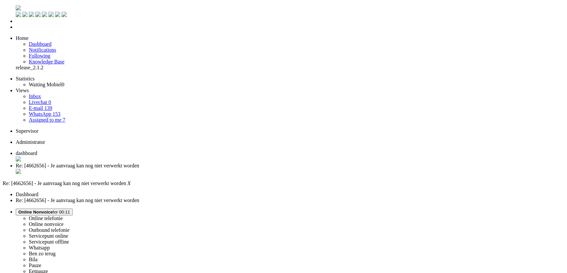
click at [189, 169] on div "Close tab" at bounding box center [290, 172] width 549 height 7
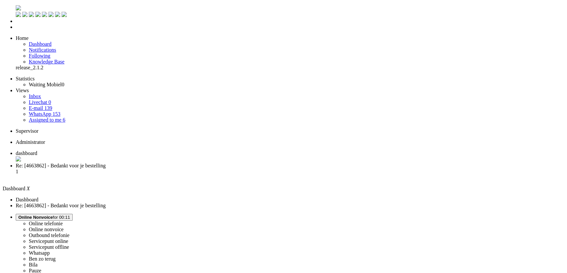
click at [166, 163] on li "Re: [4663862] - Bedankt voor je bestelling 1" at bounding box center [290, 172] width 549 height 18
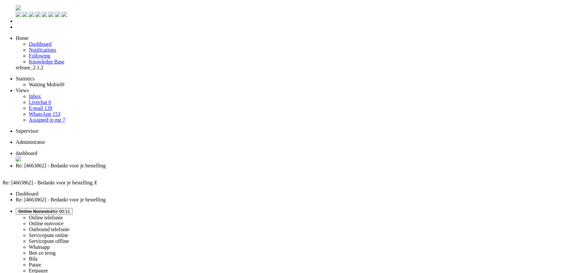
click at [53, 209] on span "Online Nonvoice" at bounding box center [35, 211] width 34 height 5
click at [50, 245] on label "Whatsapp" at bounding box center [39, 248] width 21 height 6
click at [189, 169] on div "Close tab" at bounding box center [290, 172] width 549 height 6
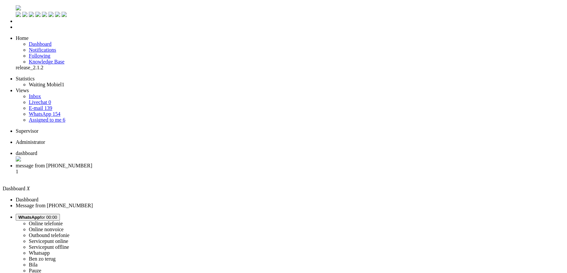
click at [92, 163] on span "message from +37125766940" at bounding box center [54, 166] width 77 height 6
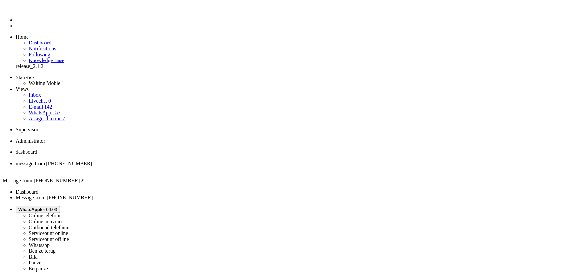
click at [57, 207] on span "WhatsApp for 00:03" at bounding box center [37, 209] width 39 height 5
click at [63, 213] on label "Online telefonie" at bounding box center [46, 216] width 34 height 6
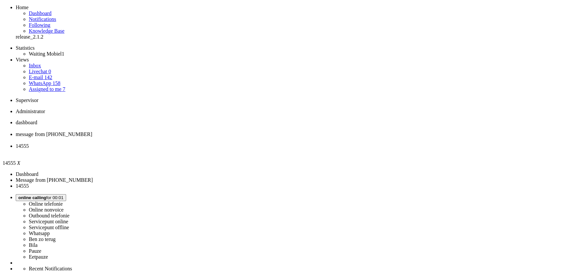
scroll to position [89, 0]
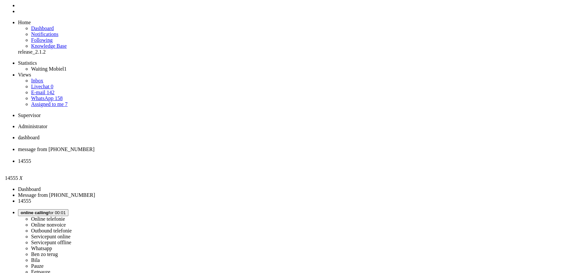
scroll to position [0, 0]
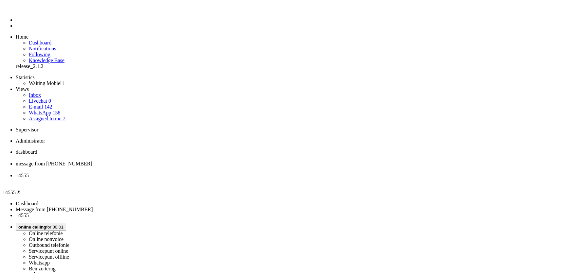
click at [243, 179] on div "Close tab" at bounding box center [290, 182] width 549 height 6
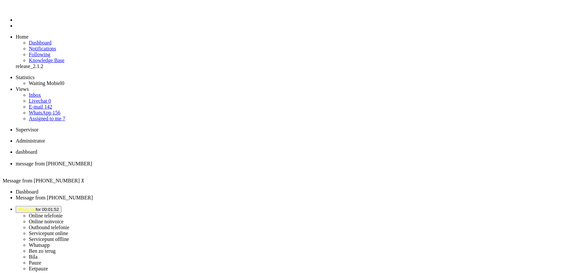
click at [59, 207] on span "Wrap up for 00:01:52" at bounding box center [38, 209] width 41 height 5
click at [63, 213] on label "Online telefonie" at bounding box center [46, 216] width 34 height 6
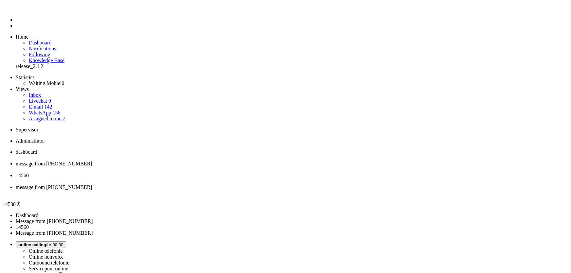
click at [29, 173] on span "14560" at bounding box center [22, 176] width 13 height 6
copy div "4664303"
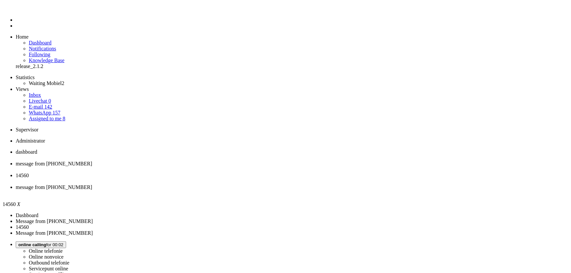
click at [92, 185] on span "message from [PHONE_NUMBER]" at bounding box center [54, 188] width 77 height 6
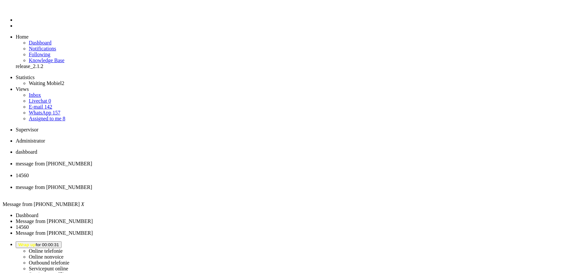
type input "reeds"
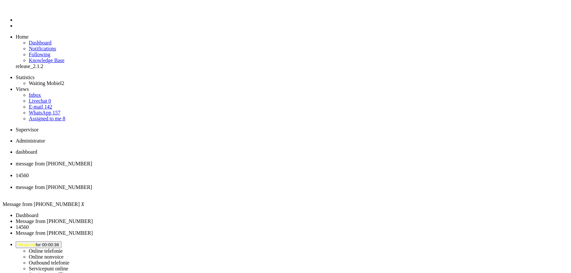
click at [301, 191] on div "Close tab" at bounding box center [292, 194] width 553 height 6
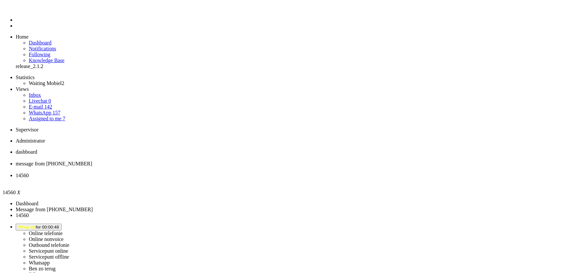
click at [245, 179] on div "Close tab" at bounding box center [292, 182] width 553 height 6
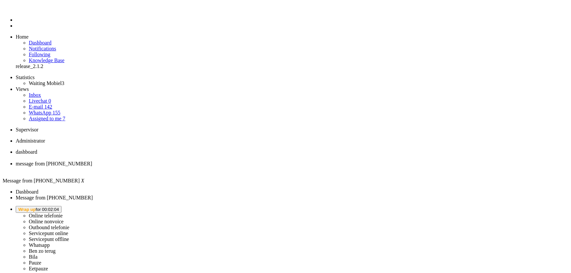
click at [59, 207] on span "Wrap up for 00:02:04" at bounding box center [38, 209] width 41 height 5
click at [63, 213] on label "Online telefonie" at bounding box center [46, 216] width 34 height 6
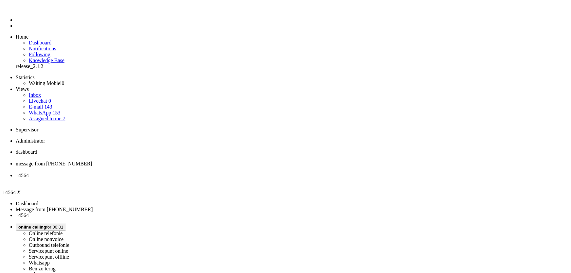
click at [247, 173] on li "14564" at bounding box center [292, 179] width 553 height 12
click at [243, 179] on div "Close tab" at bounding box center [292, 182] width 553 height 6
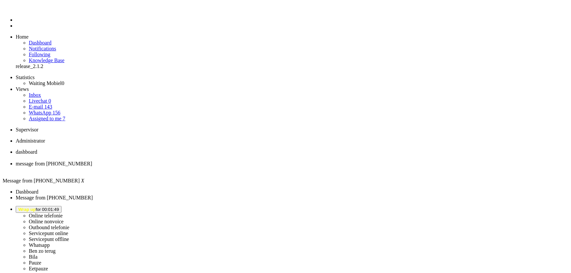
click at [59, 207] on span "Wrap up for 00:01:49" at bounding box center [38, 209] width 41 height 5
click at [63, 213] on label "Online telefonie" at bounding box center [46, 216] width 34 height 6
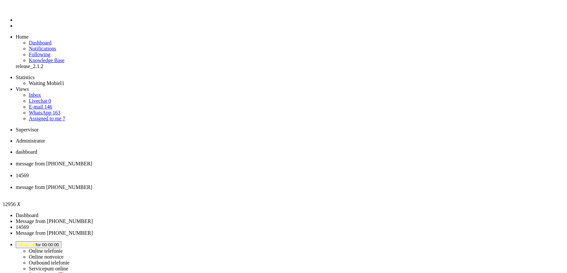
type input "ree"
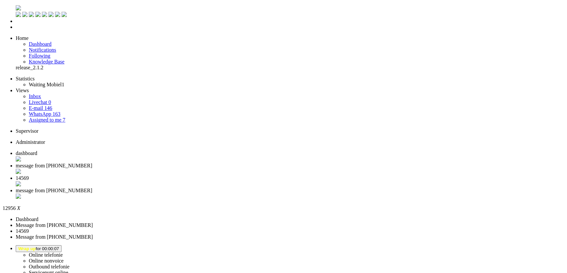
click at [301, 194] on div "Close tab" at bounding box center [290, 197] width 549 height 7
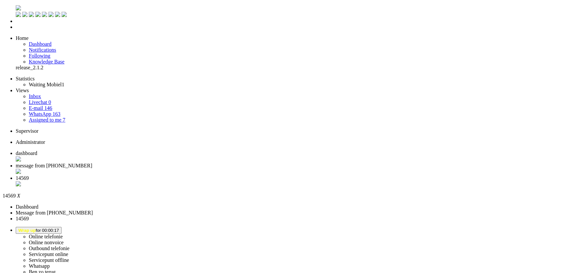
click at [246, 181] on div "Close tab" at bounding box center [290, 184] width 549 height 7
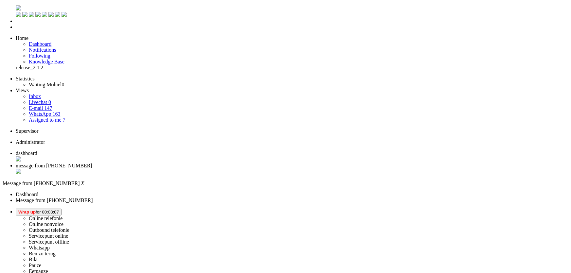
click at [59, 210] on span "Wrap up for 00:03:07" at bounding box center [38, 212] width 41 height 5
click at [63, 216] on label "Online telefonie" at bounding box center [46, 219] width 34 height 6
click at [112, 151] on li "dashboard" at bounding box center [292, 157] width 553 height 12
click at [92, 163] on span "message from [PHONE_NUMBER]" at bounding box center [54, 166] width 77 height 6
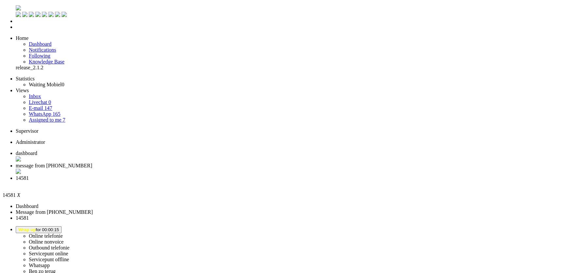
click at [247, 175] on li "14581" at bounding box center [290, 181] width 549 height 12
click at [132, 151] on li "dashboard" at bounding box center [290, 157] width 549 height 12
click at [29, 175] on span "14581" at bounding box center [22, 178] width 13 height 6
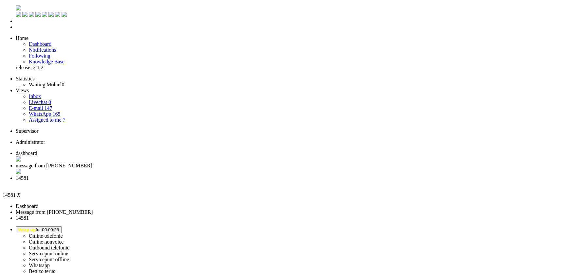
click at [244, 181] on div "Close tab" at bounding box center [290, 184] width 549 height 6
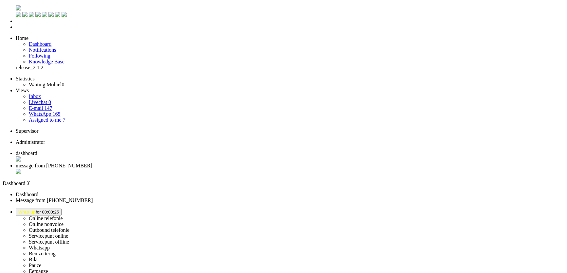
click at [16, 10] on img "Omnidesk" at bounding box center [18, 7] width 5 height 5
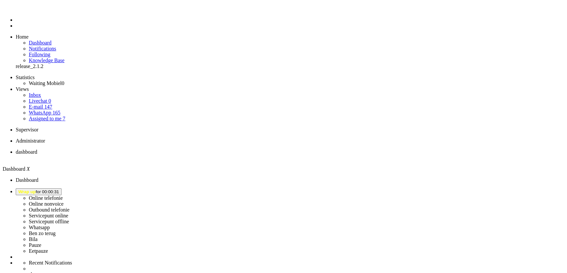
click at [62, 189] on button "Wrap up for 00:00:31" at bounding box center [39, 192] width 46 height 7
click at [63, 195] on label "Online telefonie" at bounding box center [46, 198] width 34 height 6
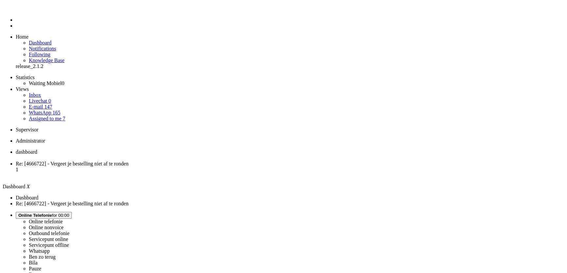
click at [129, 161] on span "Re: [4666722] - Vergeet je bestelling niet af te ronden" at bounding box center [72, 164] width 113 height 6
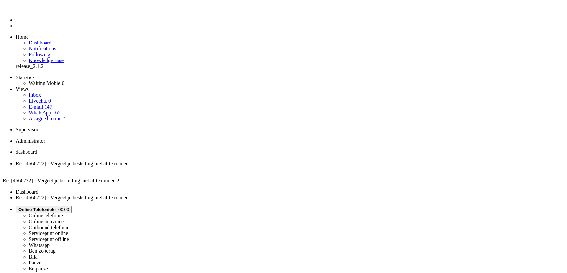
click at [37, 149] on span "dashboard" at bounding box center [27, 152] width 22 height 6
click at [129, 161] on span "Re: [4666722] - Vergeet je bestelling niet af te ronden" at bounding box center [72, 164] width 113 height 6
click at [119, 149] on li "dashboard" at bounding box center [290, 155] width 549 height 12
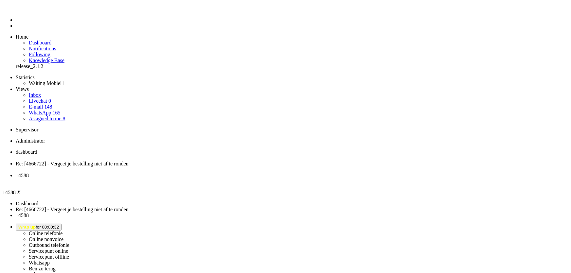
click at [243, 179] on div "Close tab" at bounding box center [292, 182] width 553 height 6
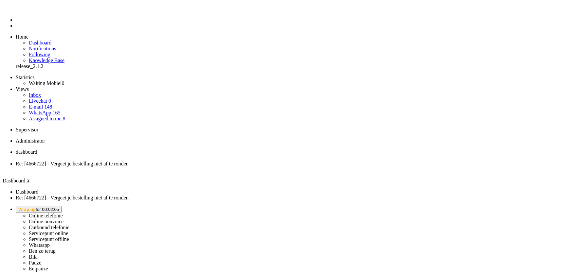
click at [480, 206] on li "Online telefonie Online nonvoice Outbound telefonie Servicepunt online Servicep…" at bounding box center [290, 239] width 549 height 66
click at [59, 207] on span "Wrap up for 00:02:05" at bounding box center [38, 209] width 41 height 5
click at [63, 213] on label "Online telefonie" at bounding box center [46, 216] width 34 height 6
click at [16, 10] on img "Omnidesk" at bounding box center [21, 10] width 11 height 0
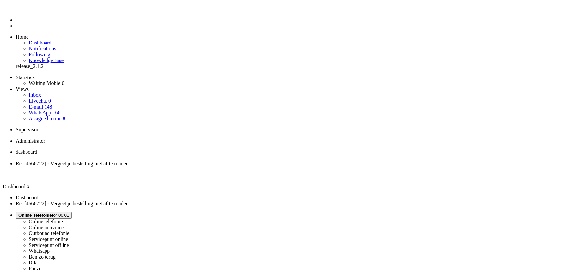
click at [129, 161] on span "Re: [4666722] - Vergeet je bestelling niet af te ronden" at bounding box center [72, 164] width 113 height 6
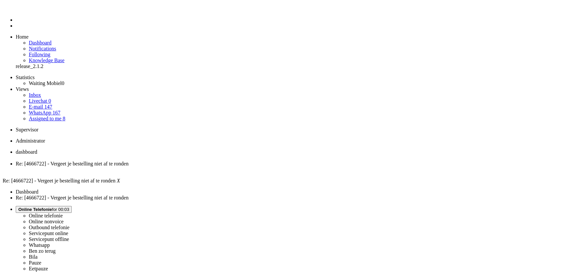
click at [37, 149] on span "dashboard" at bounding box center [27, 152] width 22 height 6
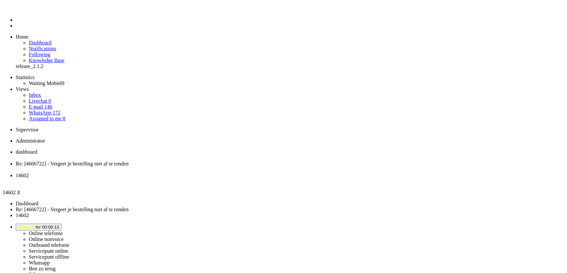
click at [245, 179] on div "Close tab" at bounding box center [290, 182] width 549 height 6
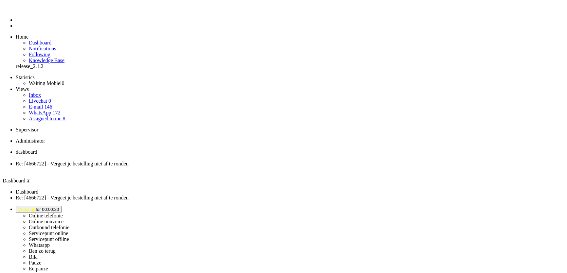
click at [129, 161] on span "Re: [4666722] - Vergeet je bestelling niet af te ronden" at bounding box center [72, 164] width 113 height 6
click at [59, 207] on span "Wrap up for 00:03:40" at bounding box center [38, 209] width 41 height 5
click at [63, 213] on label "Online telefonie" at bounding box center [46, 216] width 34 height 6
click at [37, 149] on span "dashboard" at bounding box center [27, 152] width 22 height 6
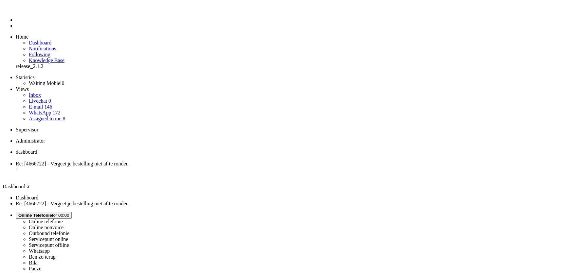
click at [129, 161] on span "Re: [4666722] - Vergeet je bestelling niet af te ronden" at bounding box center [72, 164] width 113 height 6
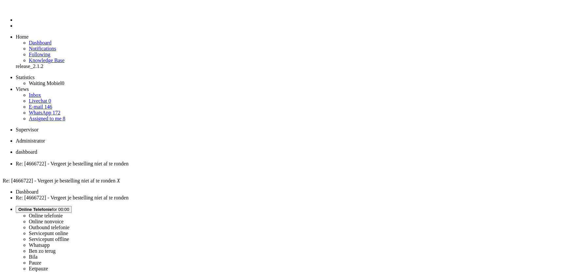
click at [37, 149] on span "dashboard" at bounding box center [27, 152] width 22 height 6
click at [52, 207] on span "Online Telefonie" at bounding box center [35, 209] width 34 height 5
click at [64, 219] on label "Online nonvoice" at bounding box center [46, 222] width 35 height 6
click at [191, 167] on div "Close tab" at bounding box center [290, 170] width 549 height 6
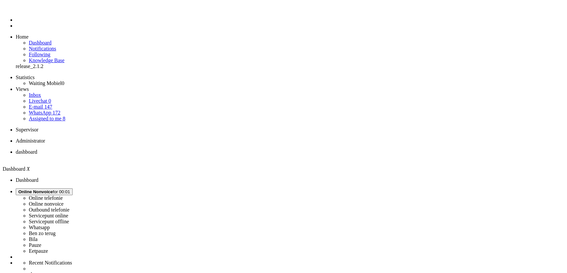
click at [73, 189] on button "Online Nonvoice for 00:01" at bounding box center [44, 192] width 57 height 7
